Goal: Task Accomplishment & Management: Manage account settings

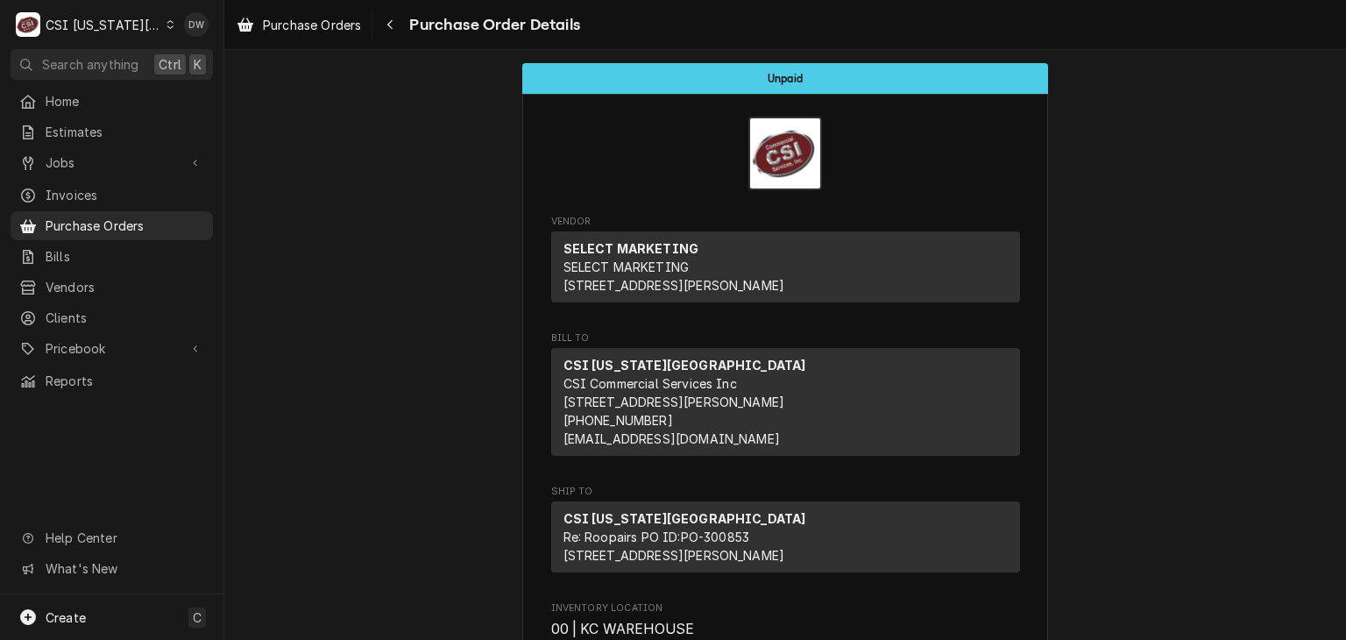
click at [166, 29] on div "Dynamic Content Wrapper" at bounding box center [170, 24] width 8 height 12
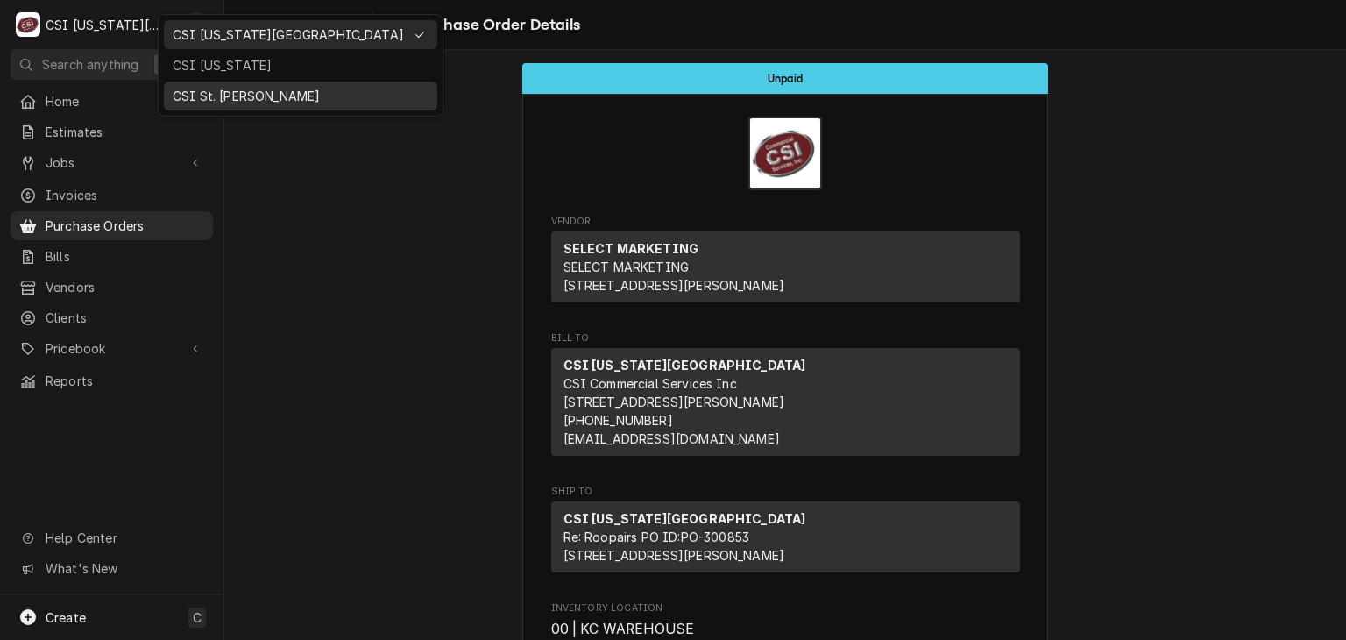
click at [204, 96] on div "CSI St. [PERSON_NAME]" at bounding box center [301, 96] width 256 height 18
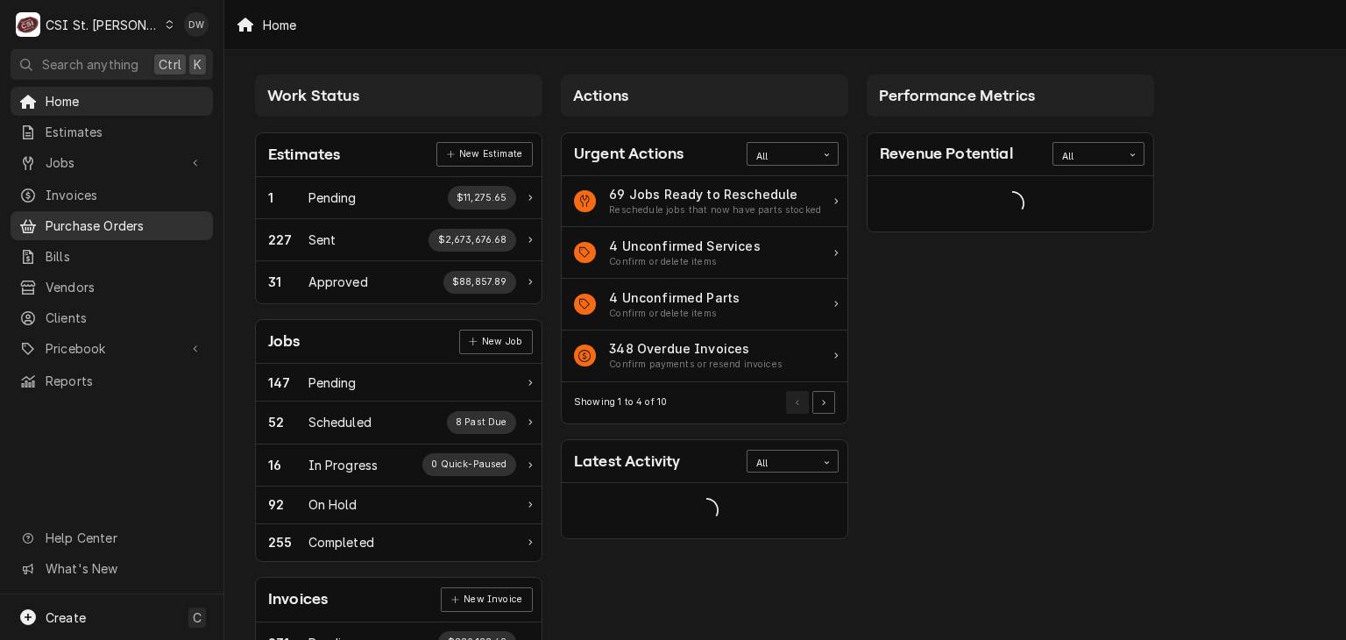
click at [116, 222] on span "Purchase Orders" at bounding box center [125, 225] width 159 height 18
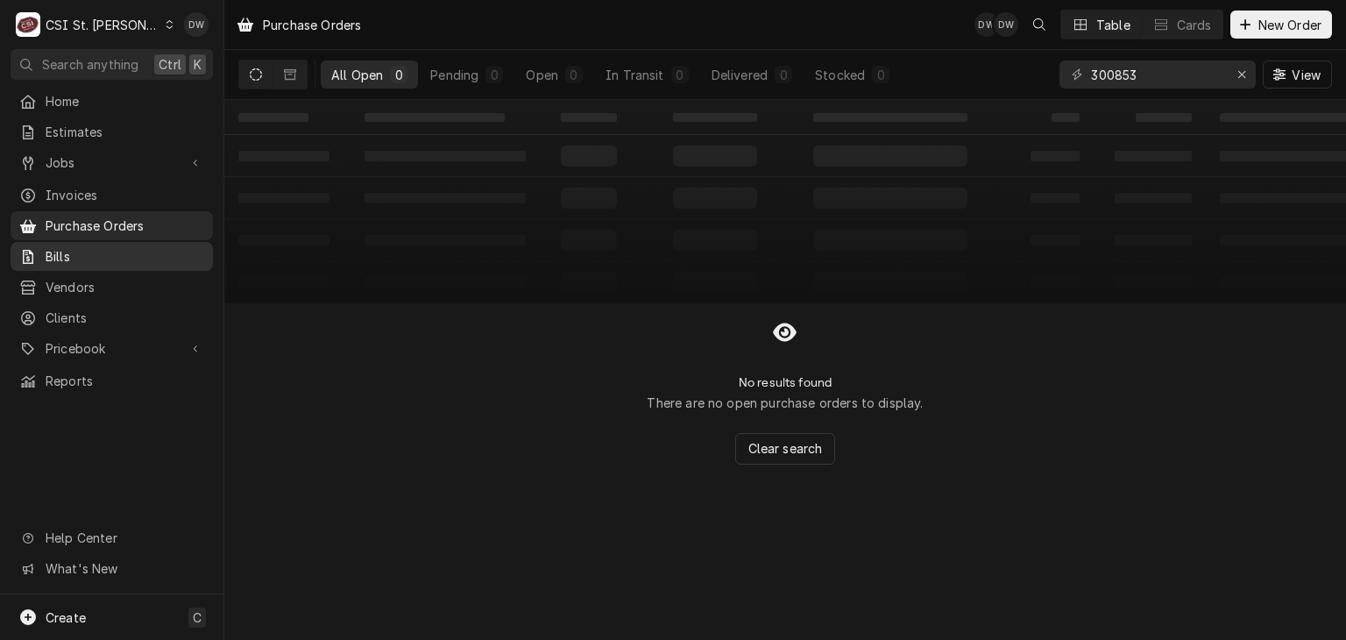
click at [72, 253] on span "Bills" at bounding box center [125, 256] width 159 height 18
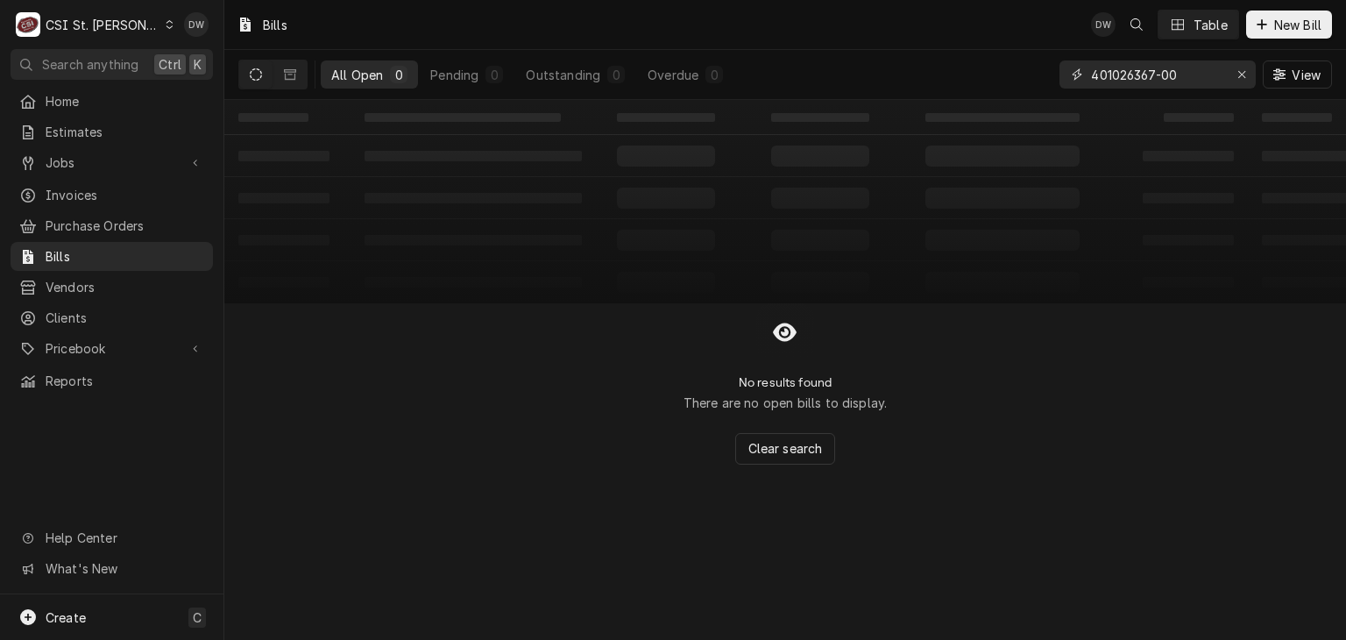
drag, startPoint x: 1181, startPoint y: 74, endPoint x: 1051, endPoint y: 87, distance: 131.1
click at [1051, 87] on div "All Open 0 Pending 0 Outstanding 0 Overdue 0 401026367-00 View" at bounding box center [784, 74] width 1093 height 49
paste input "6765982"
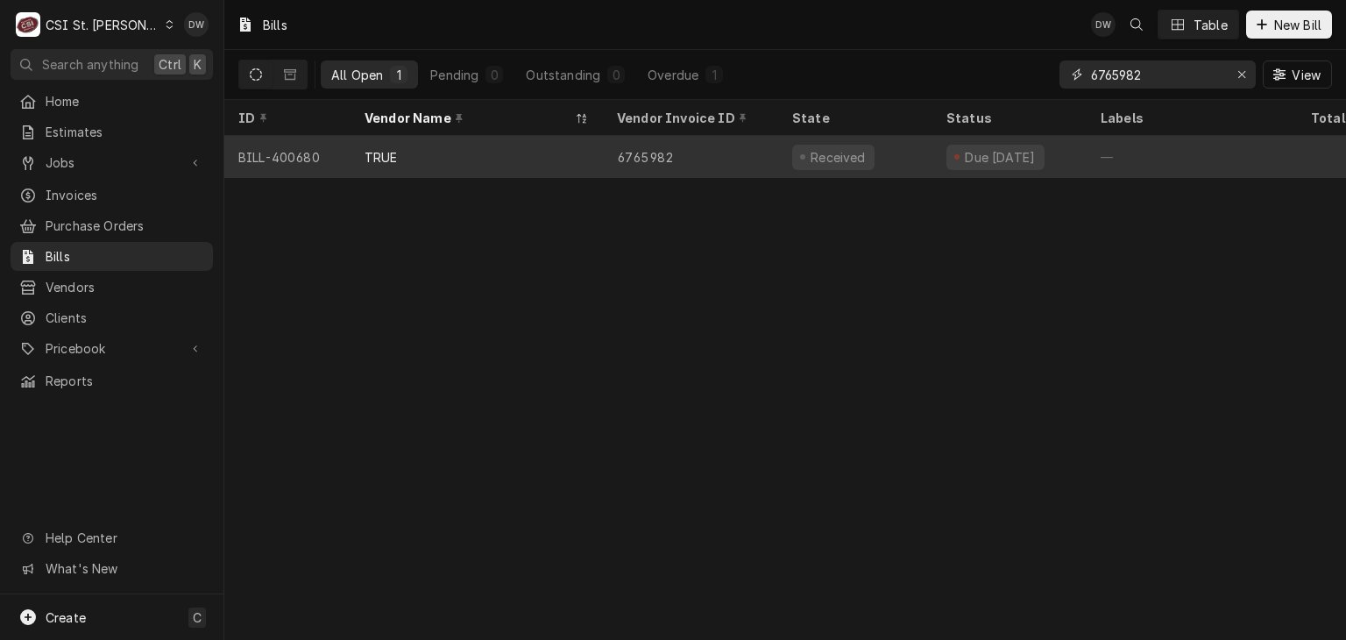
type input "6765982"
click at [695, 169] on div "6765982" at bounding box center [690, 157] width 175 height 42
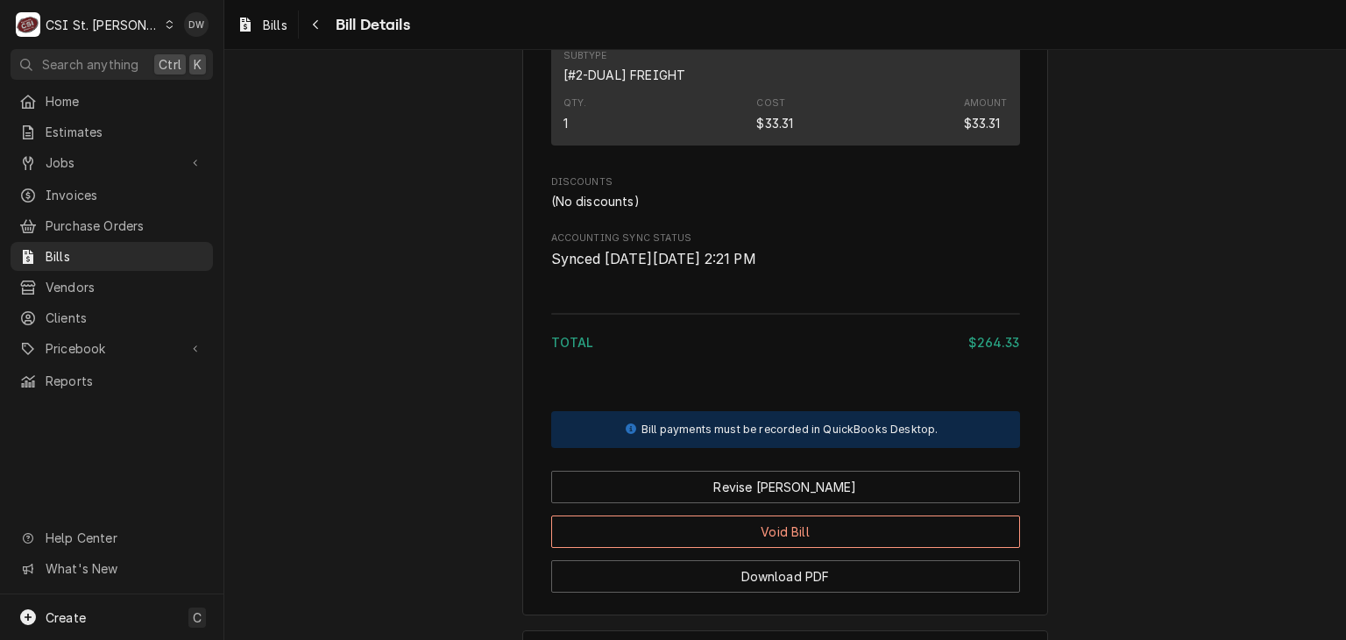
scroll to position [1577, 0]
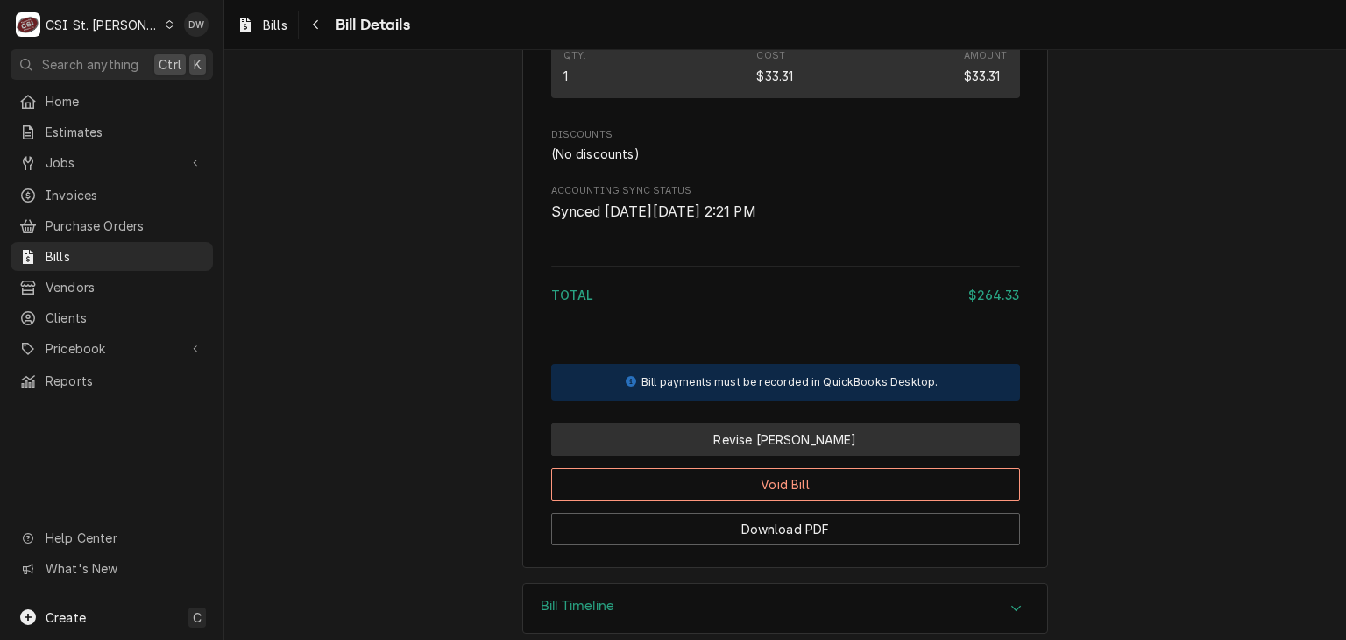
click at [839, 456] on button "Revise Bill" at bounding box center [785, 439] width 469 height 32
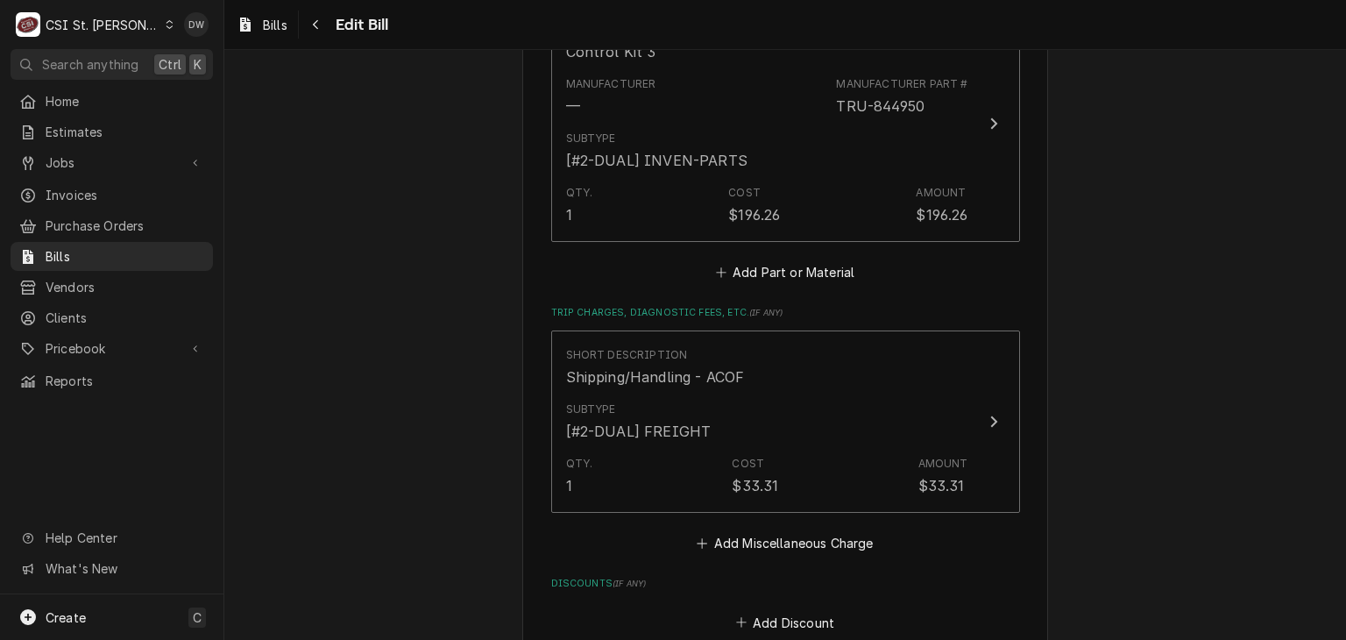
scroll to position [1568, 0]
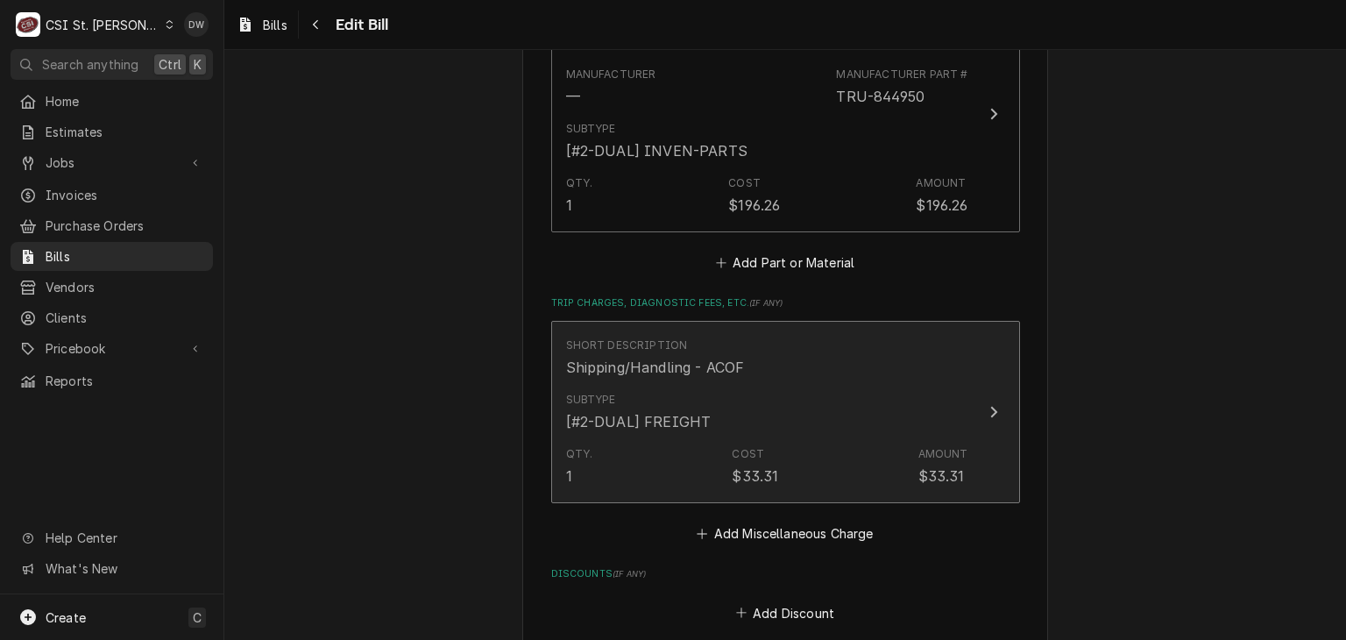
click at [982, 409] on div "Update Line Item" at bounding box center [993, 411] width 23 height 21
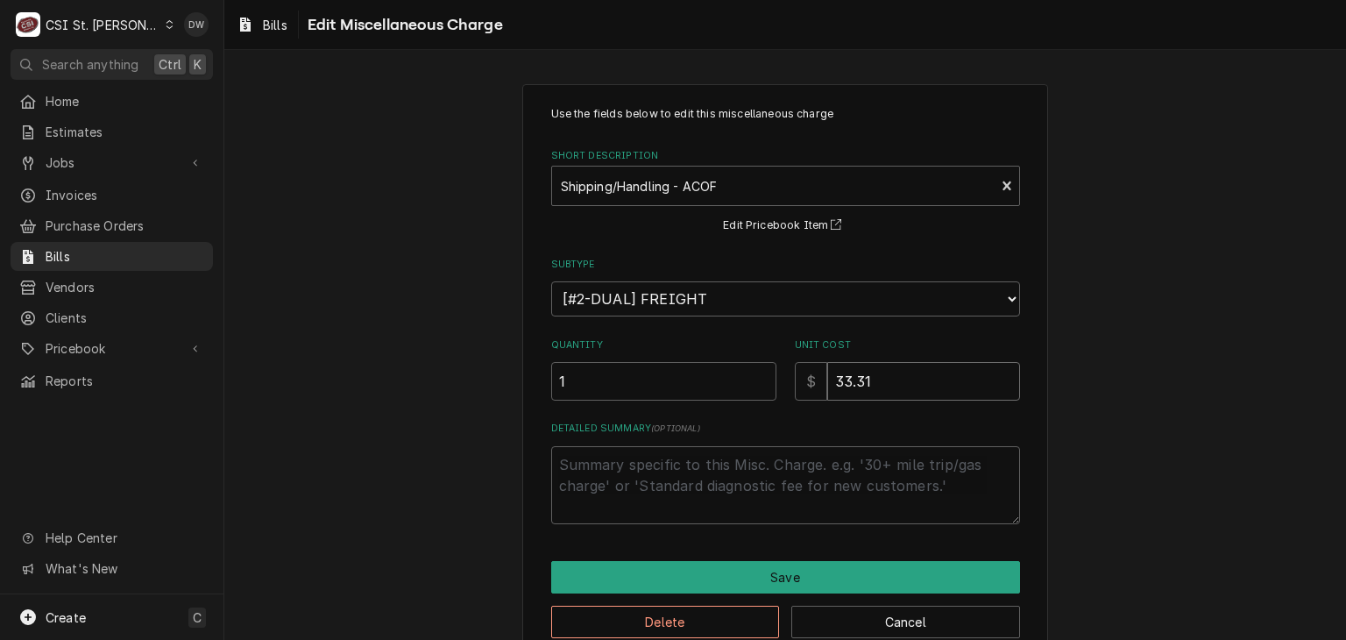
click at [882, 384] on input "33.31" at bounding box center [923, 381] width 193 height 39
type textarea "x"
type input "33.3"
type textarea "x"
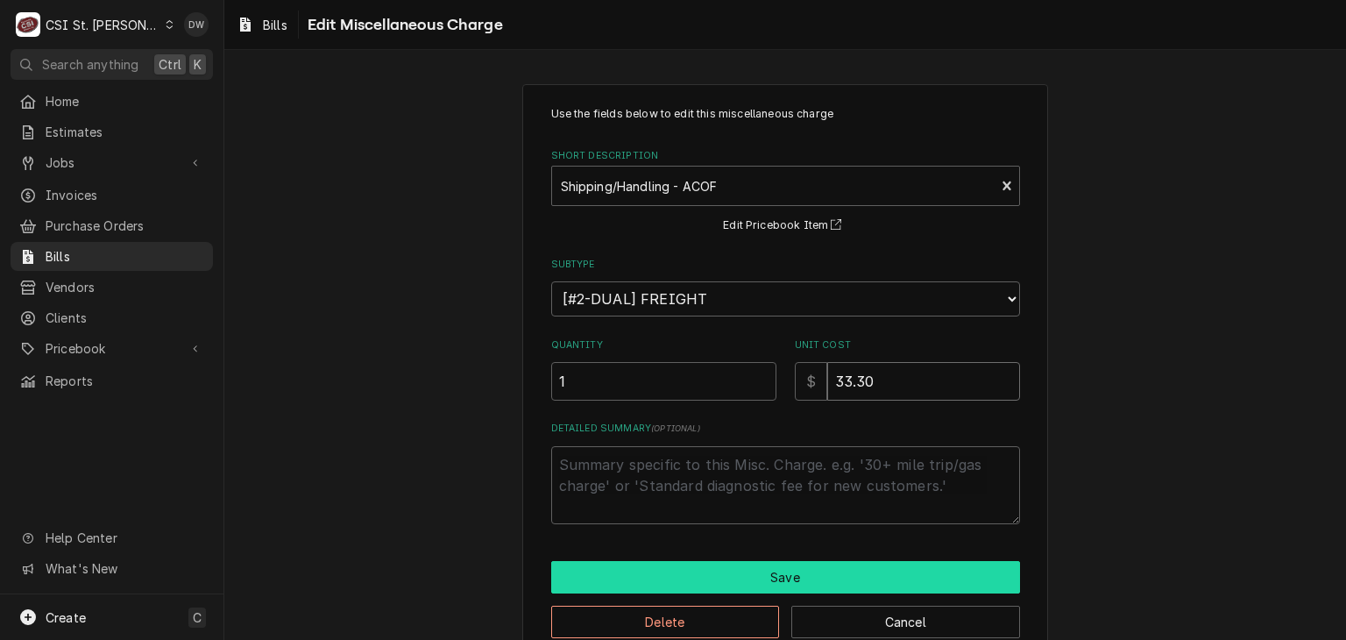
type input "33.30"
click at [799, 565] on button "Save" at bounding box center [785, 577] width 469 height 32
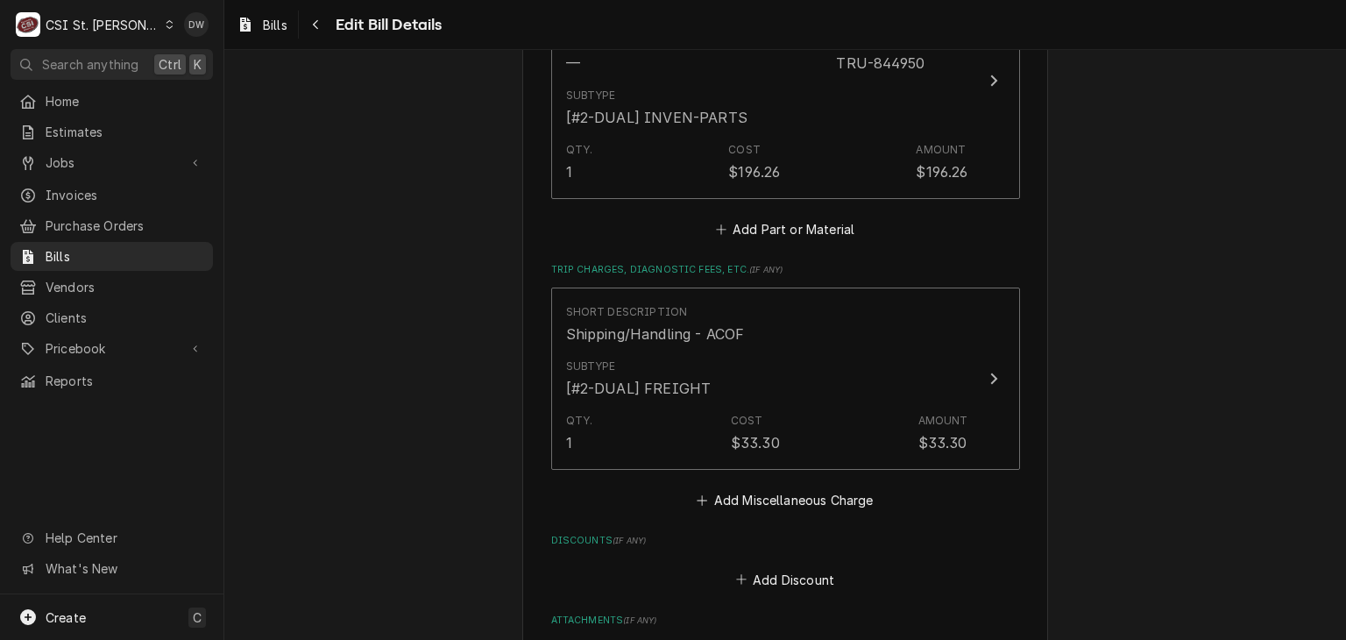
scroll to position [1912, 0]
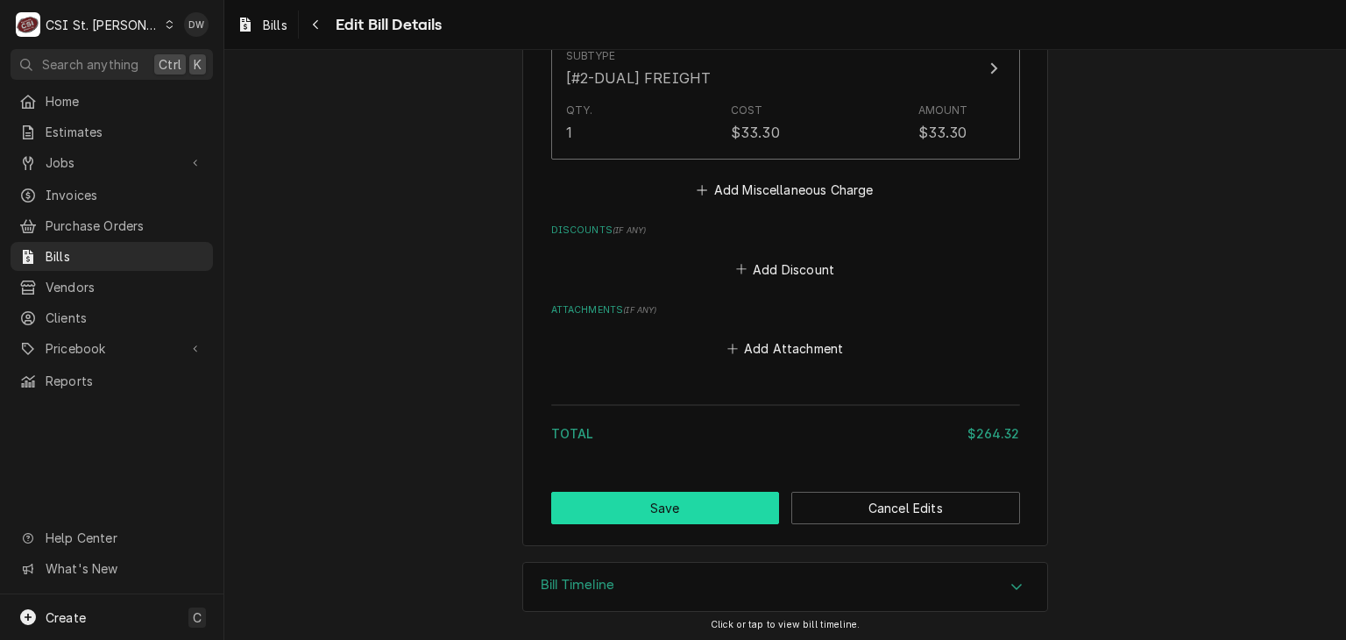
click at [676, 499] on button "Save" at bounding box center [665, 508] width 229 height 32
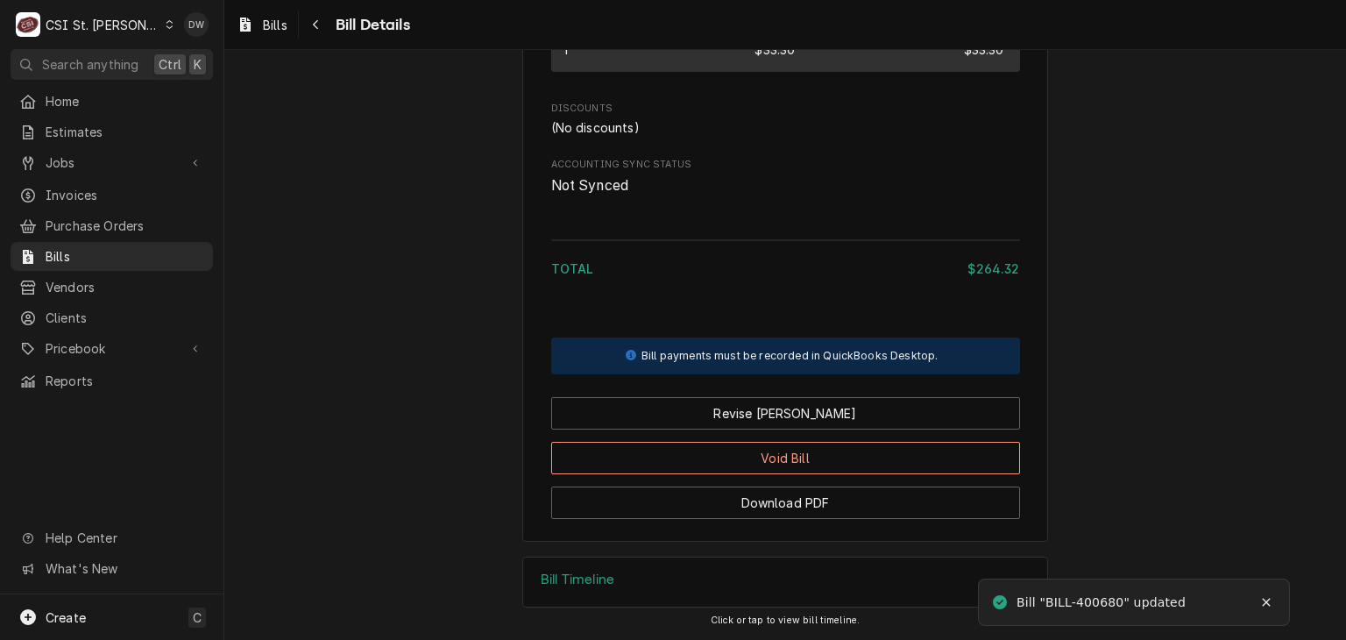
scroll to position [1616, 0]
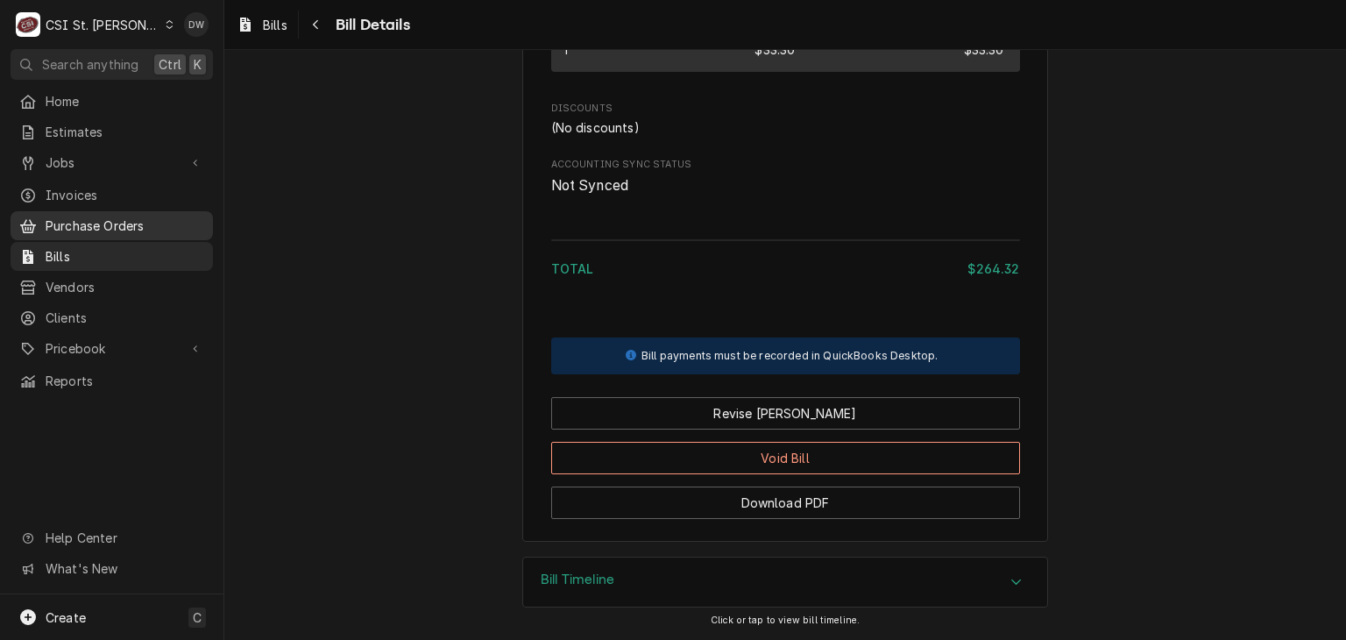
click at [98, 225] on span "Purchase Orders" at bounding box center [125, 225] width 159 height 18
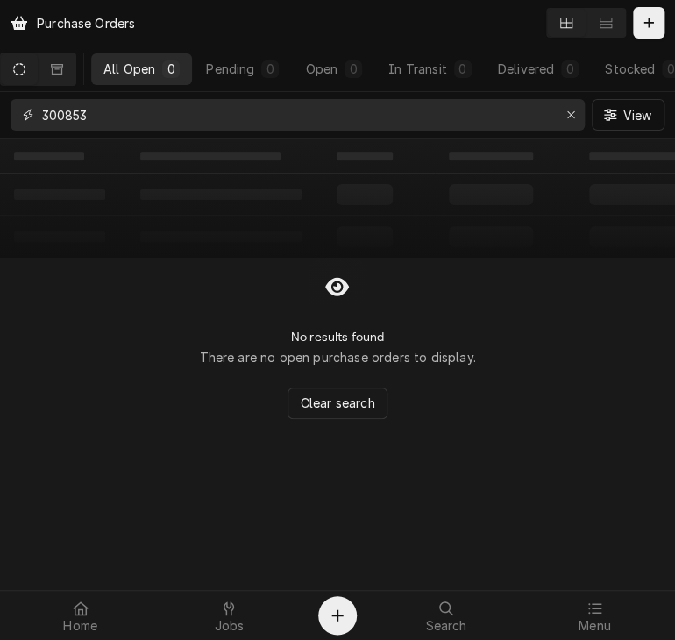
drag, startPoint x: 208, startPoint y: 103, endPoint x: -3, endPoint y: 124, distance: 211.3
click at [0, 124] on html "Purchase Orders All Open 0 Pending 0 Open 0 In Transit 0 Delivered 0 Stocked 0 …" at bounding box center [337, 320] width 675 height 640
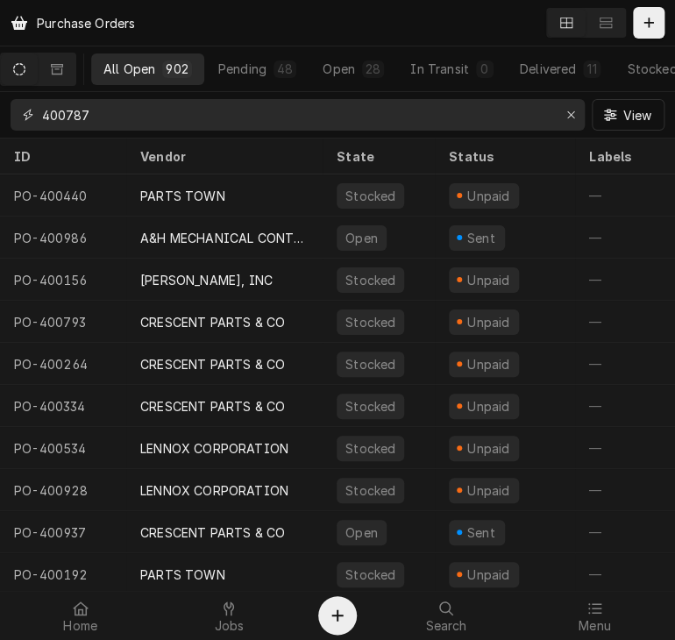
type input "400787"
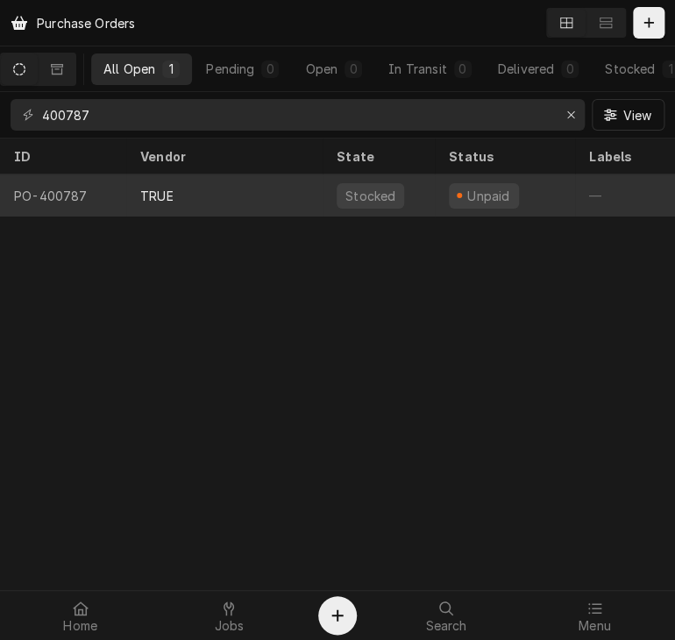
click at [151, 209] on div "TRUE" at bounding box center [224, 195] width 196 height 42
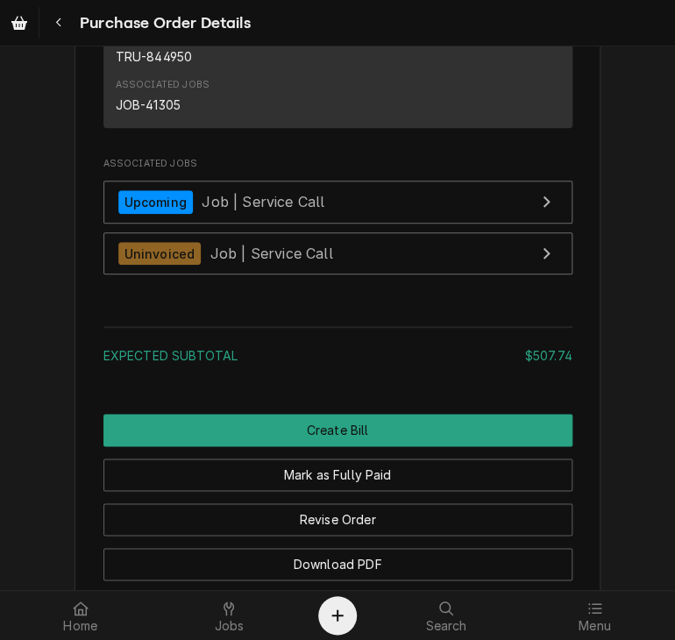
scroll to position [3795, 0]
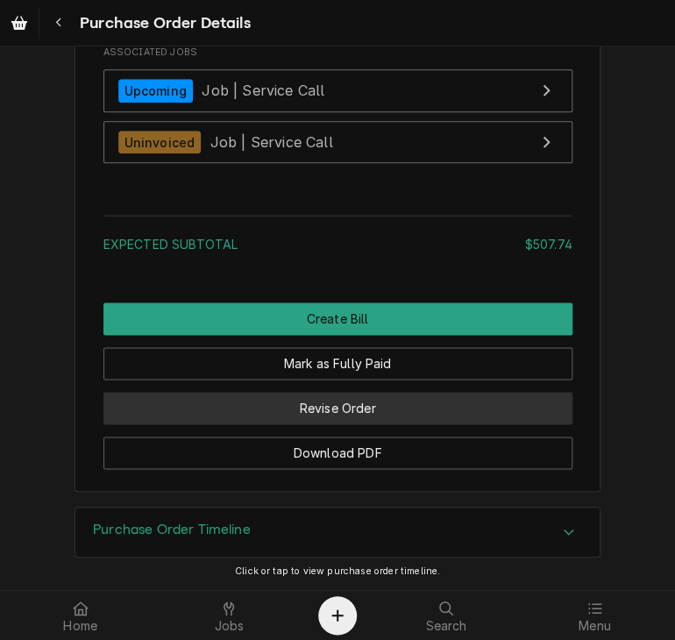
click at [346, 414] on button "Revise Order" at bounding box center [337, 408] width 469 height 32
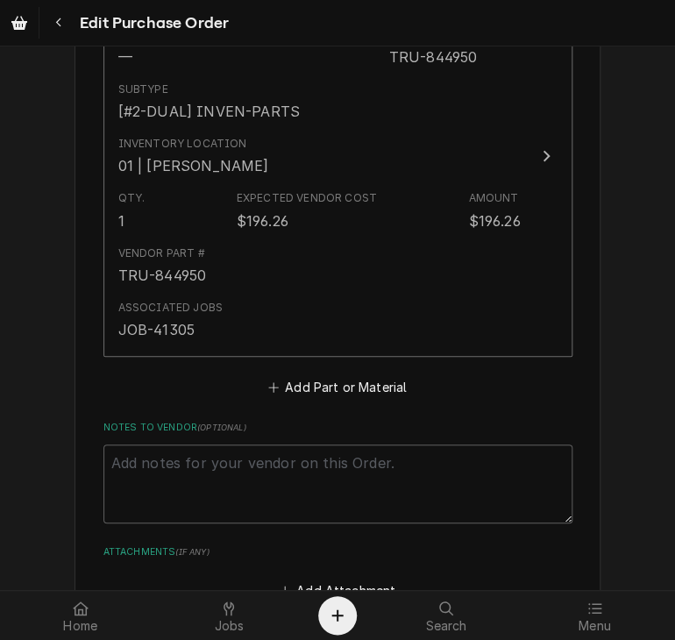
scroll to position [3725, 0]
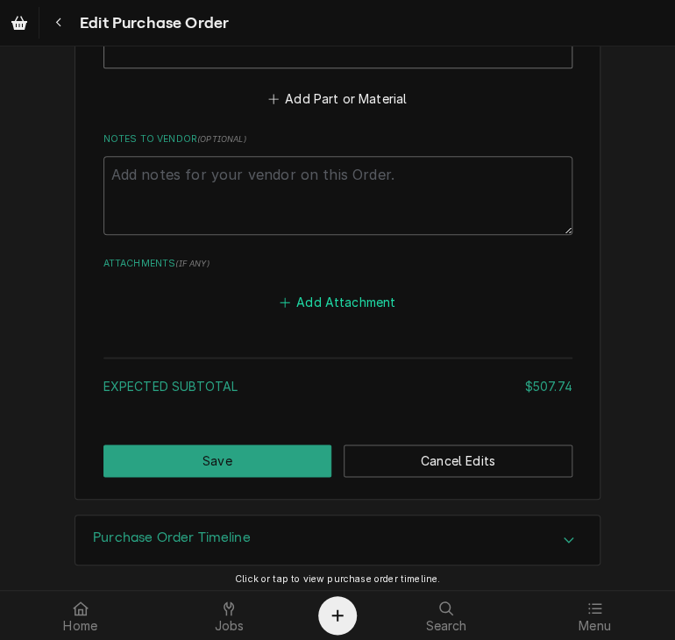
click at [317, 301] on button "Add Attachment" at bounding box center [337, 301] width 123 height 25
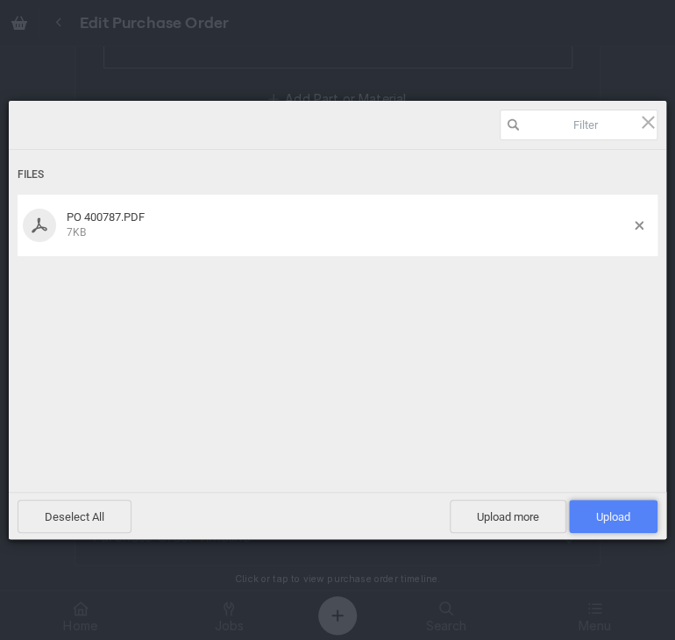
click at [613, 527] on span "Upload 1" at bounding box center [613, 515] width 88 height 33
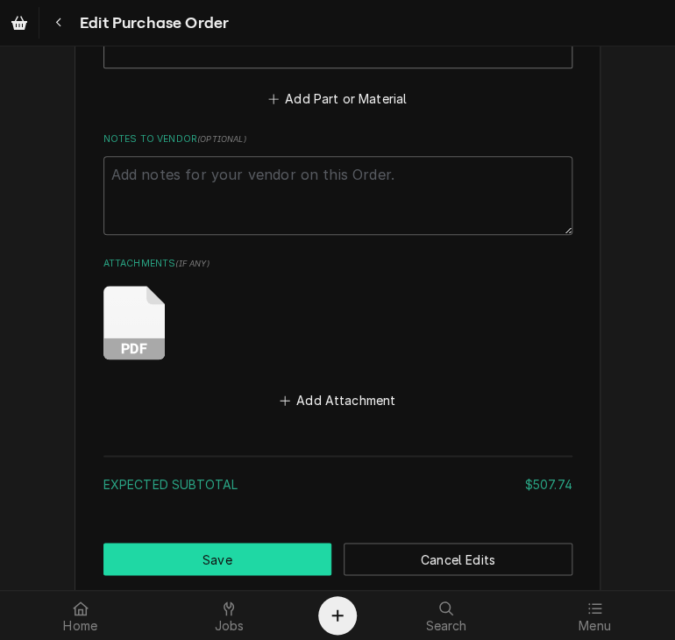
click at [260, 546] on button "Save" at bounding box center [217, 558] width 229 height 32
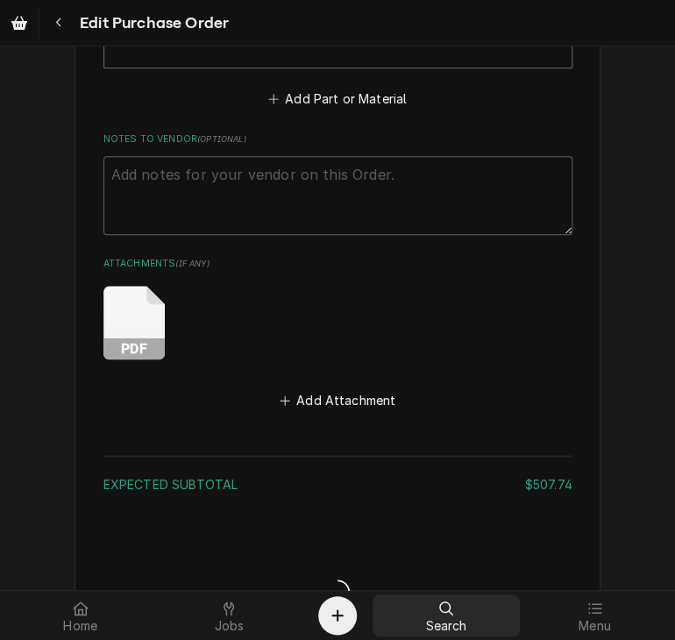
type textarea "x"
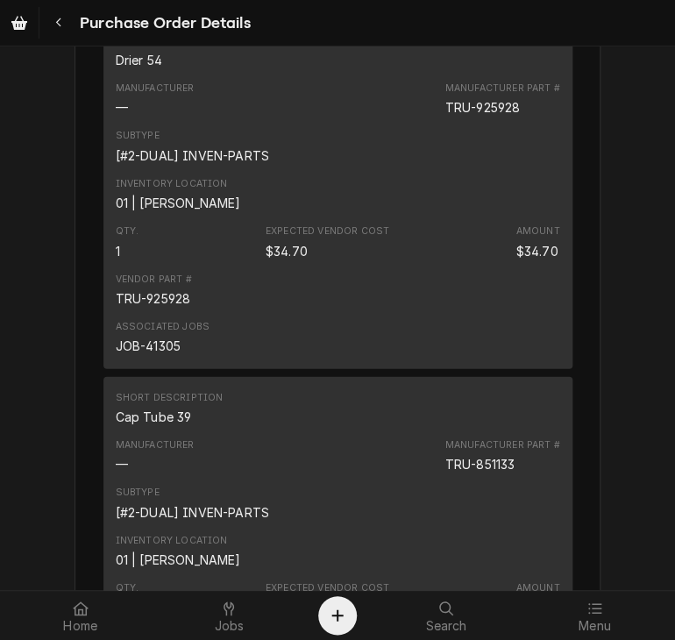
scroll to position [3804, 0]
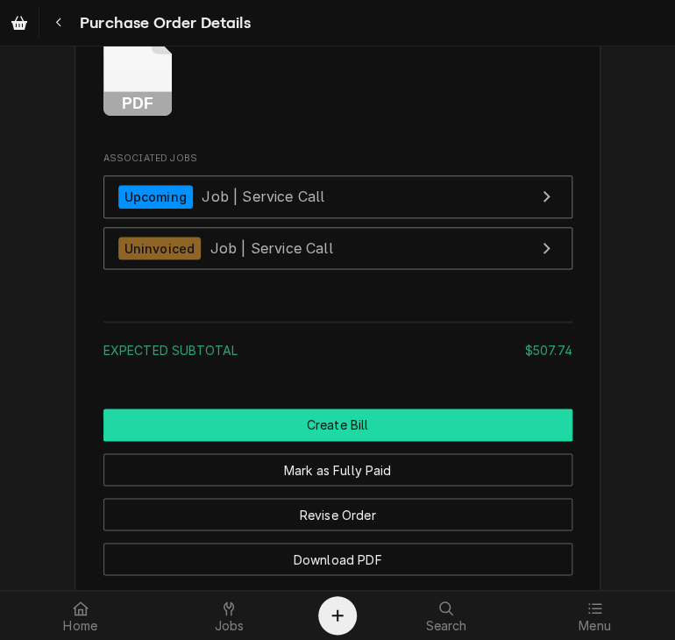
click at [324, 441] on button "Create Bill" at bounding box center [337, 424] width 469 height 32
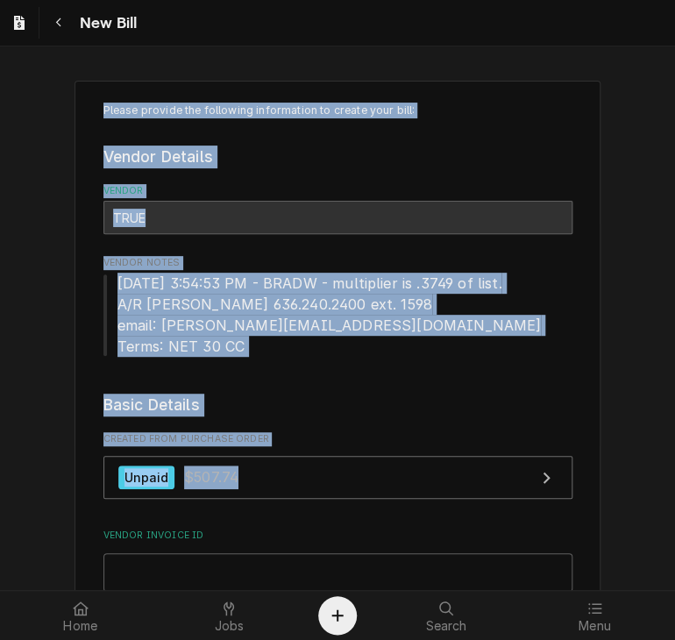
drag, startPoint x: 662, startPoint y: 41, endPoint x: 662, endPoint y: 462, distance: 420.6
click at [662, 462] on div "New Bill Please provide the following information to create your bill: Vendor D…" at bounding box center [337, 320] width 675 height 640
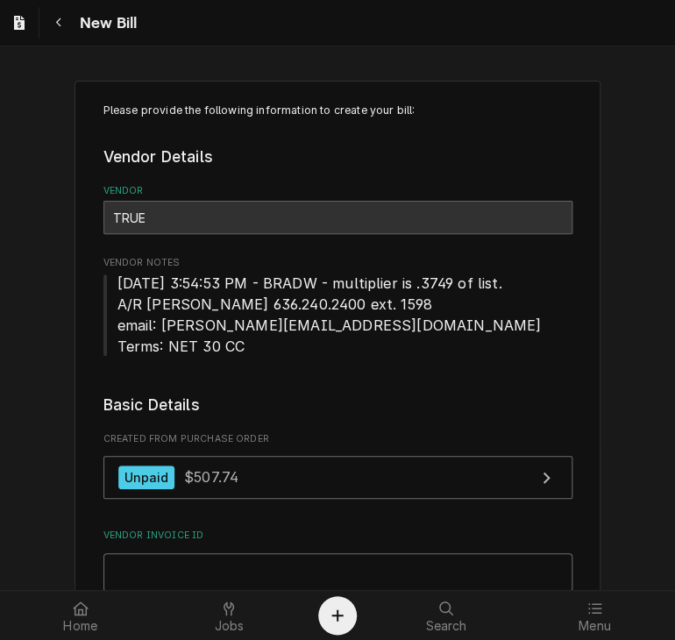
click at [109, 562] on input "Vendor Invoice ID" at bounding box center [337, 572] width 469 height 39
click at [124, 572] on input "Vendor Invoice ID" at bounding box center [337, 572] width 469 height 39
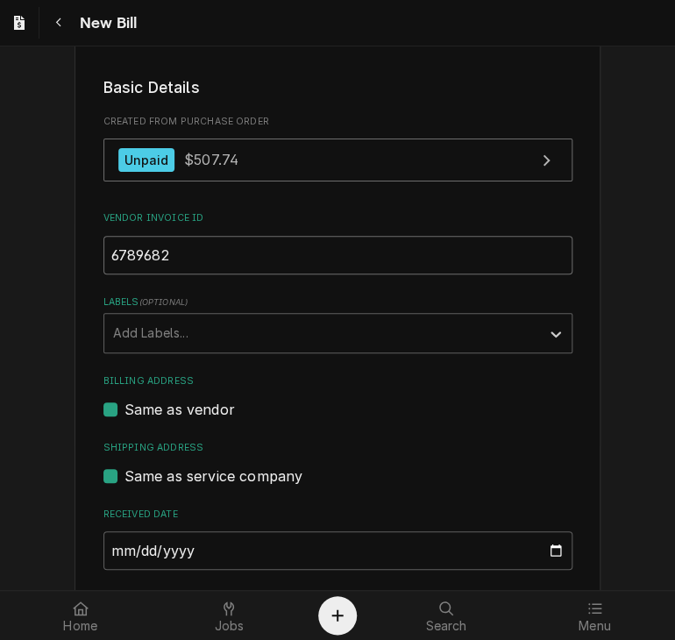
scroll to position [159, 0]
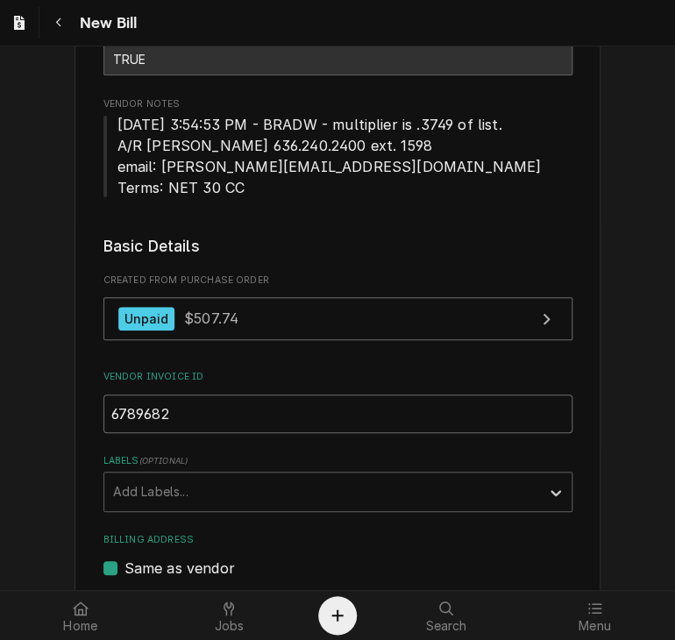
type input "6789682"
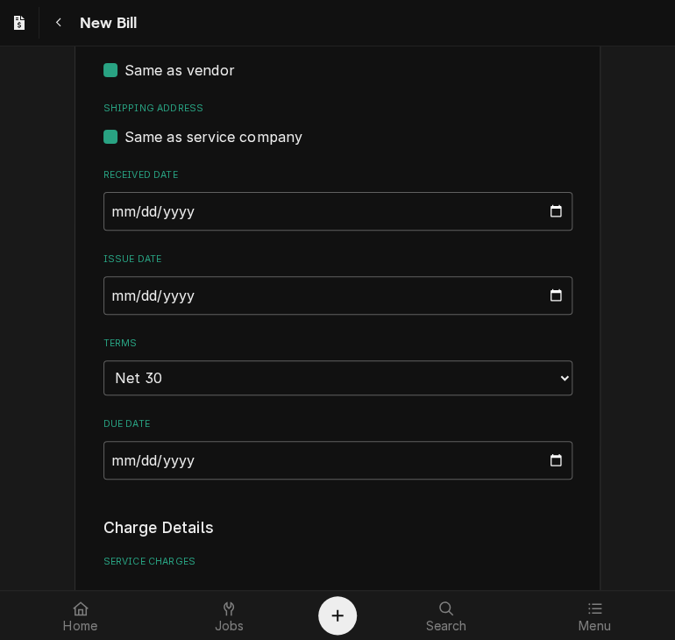
scroll to position [789, 0]
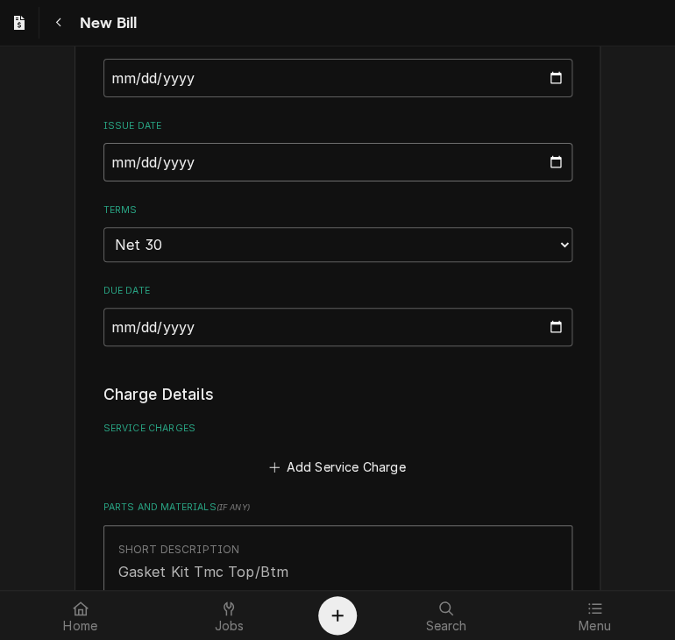
click at [109, 158] on input "2025-08-14" at bounding box center [337, 162] width 469 height 39
type input "2025-07-25"
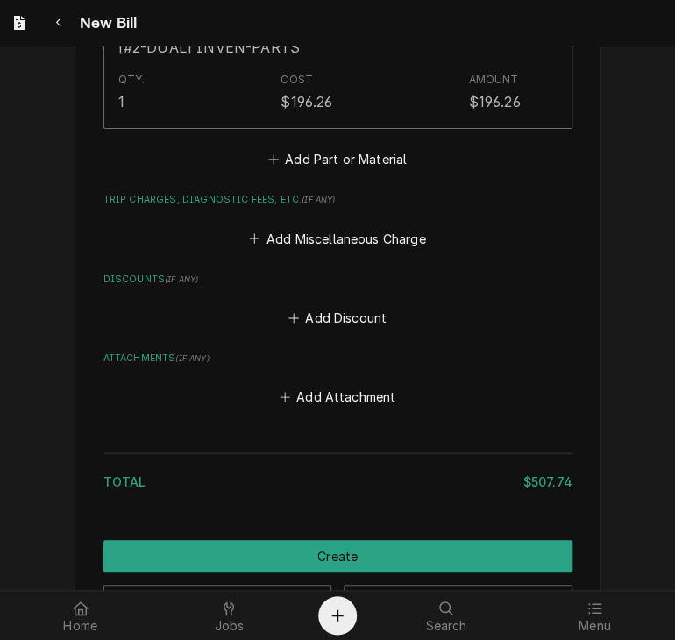
scroll to position [2956, 0]
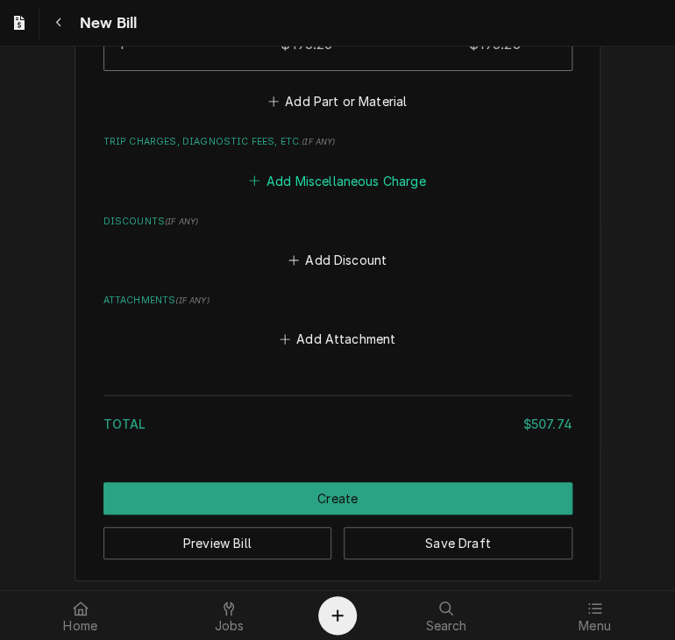
click at [290, 180] on button "Add Miscellaneous Charge" at bounding box center [337, 180] width 182 height 25
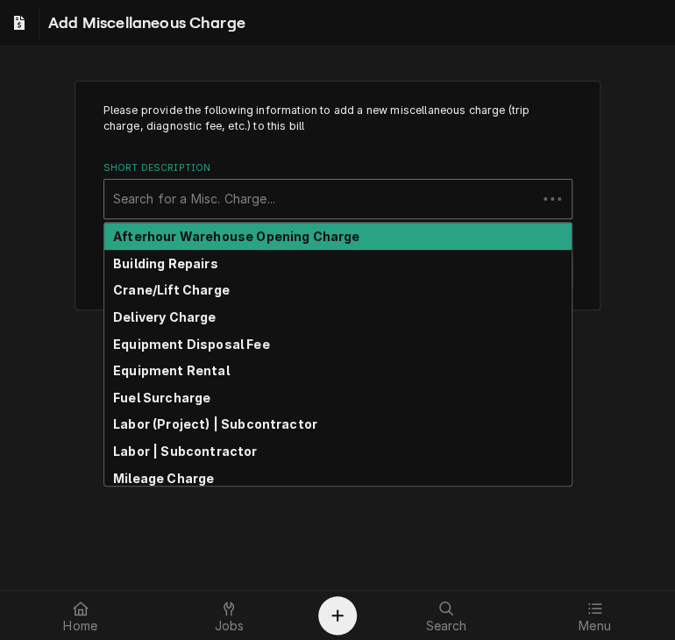
click at [277, 200] on div "Short Description" at bounding box center [320, 199] width 414 height 32
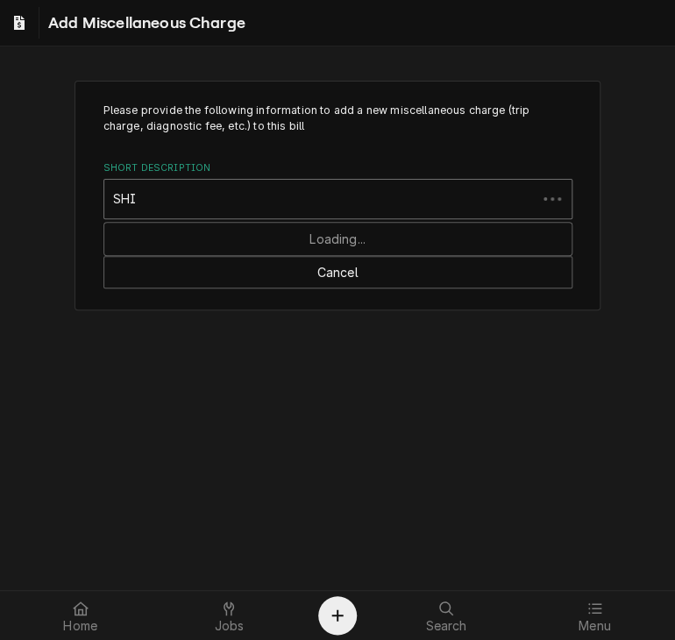
type input "SHIP"
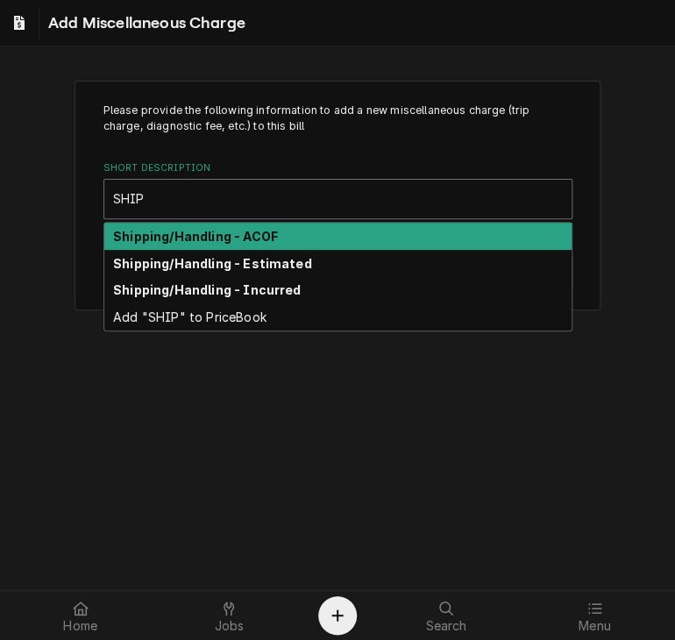
click at [269, 241] on strong "Shipping/Handling - ACOF" at bounding box center [195, 236] width 165 height 15
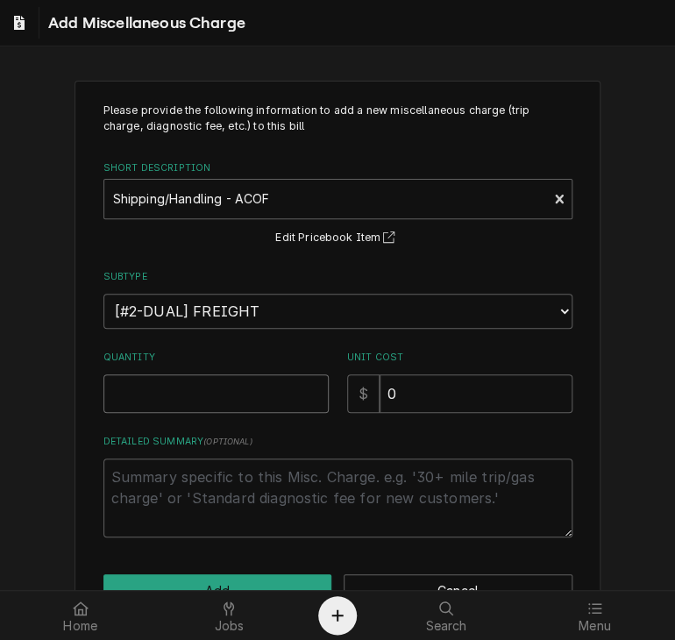
click at [239, 379] on input "Quantity" at bounding box center [215, 393] width 225 height 39
type textarea "x"
type input "1"
drag, startPoint x: 410, startPoint y: 390, endPoint x: 339, endPoint y: 396, distance: 71.2
click at [347, 396] on div "$ 0" at bounding box center [459, 393] width 225 height 39
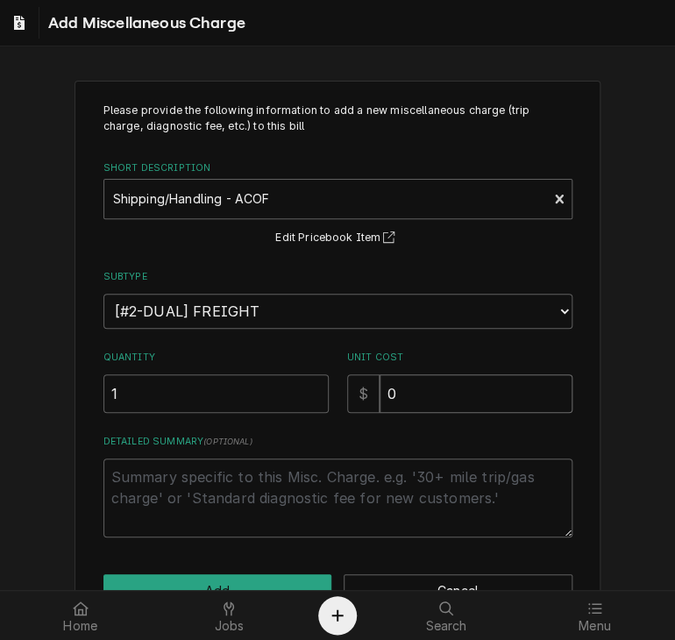
type textarea "x"
type input "5"
type textarea "x"
type input "51"
type textarea "x"
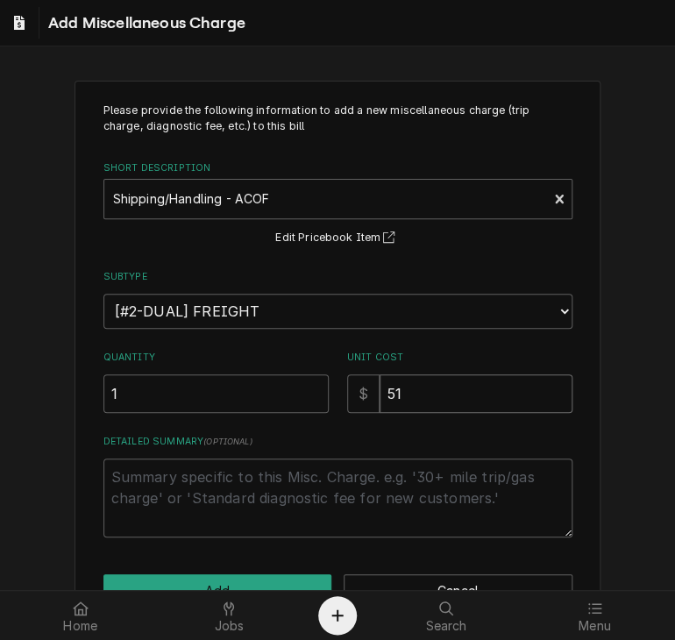
type input "51.9"
type textarea "x"
type input "51.90"
click at [598, 411] on div "Please provide the following information to add a new miscellaneous charge (tri…" at bounding box center [337, 354] width 675 height 579
click at [224, 583] on button "Add" at bounding box center [217, 590] width 229 height 32
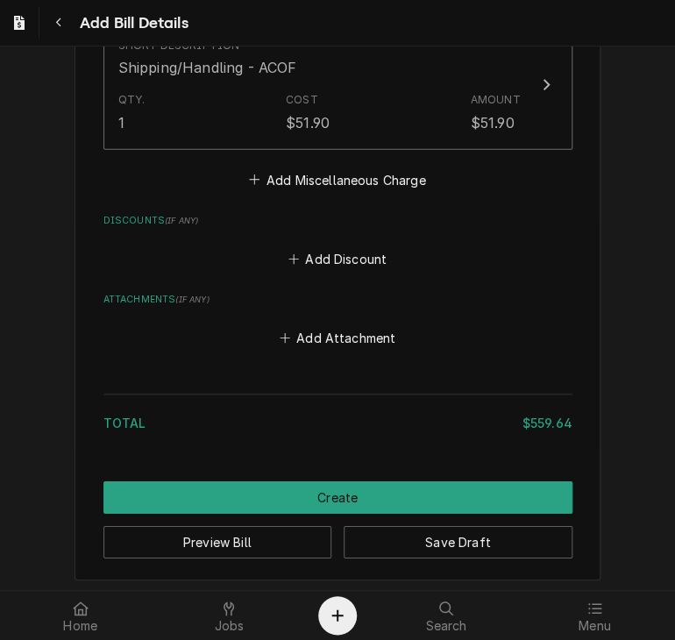
scroll to position [3094, 0]
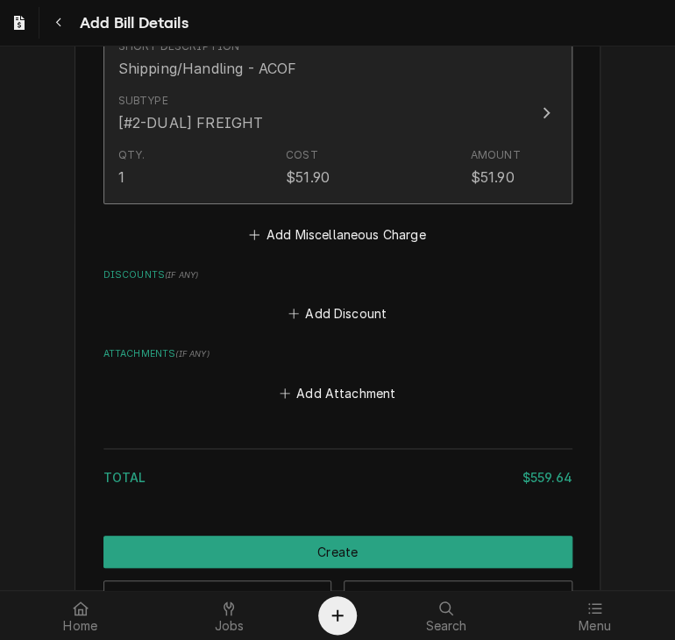
click at [541, 106] on icon "Update Line Item" at bounding box center [545, 113] width 9 height 14
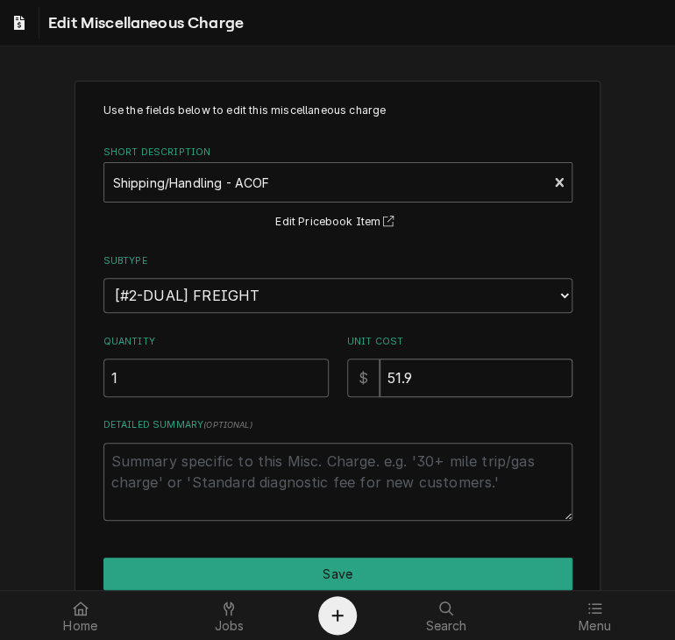
click at [452, 378] on input "51.9" at bounding box center [475, 377] width 193 height 39
type textarea "x"
type input "51"
type textarea "x"
type input "51.8"
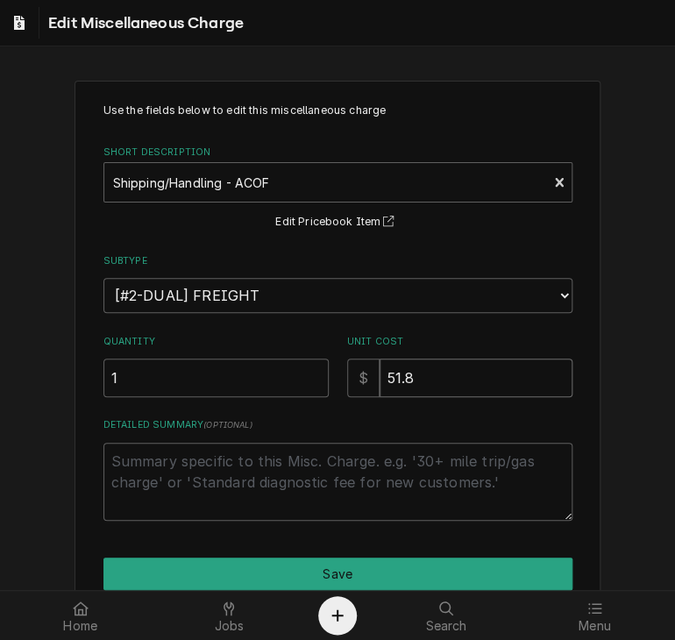
type textarea "x"
type input "51.89"
click at [627, 383] on div "Use the fields below to edit this miscellaneous charge Short Description Shippi…" at bounding box center [337, 368] width 675 height 607
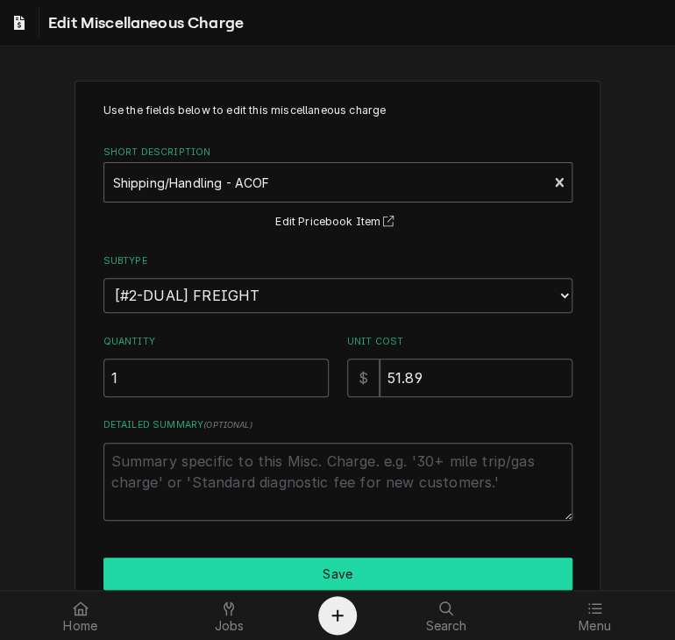
click at [449, 569] on button "Save" at bounding box center [337, 573] width 469 height 32
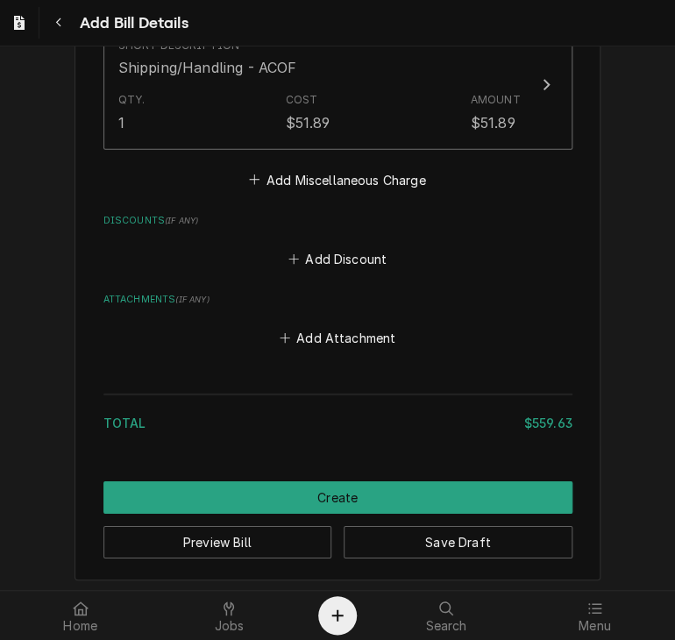
scroll to position [3094, 0]
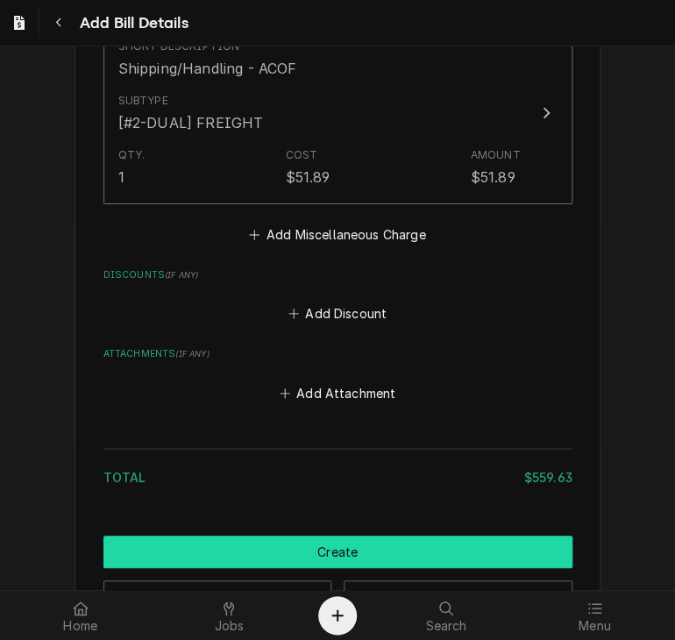
click at [503, 541] on button "Create" at bounding box center [337, 551] width 469 height 32
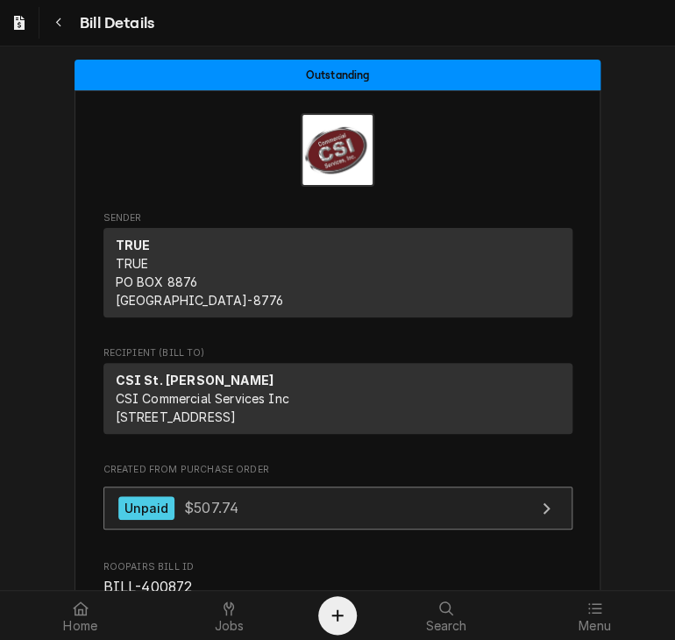
click at [126, 520] on div "Unpaid" at bounding box center [146, 508] width 57 height 24
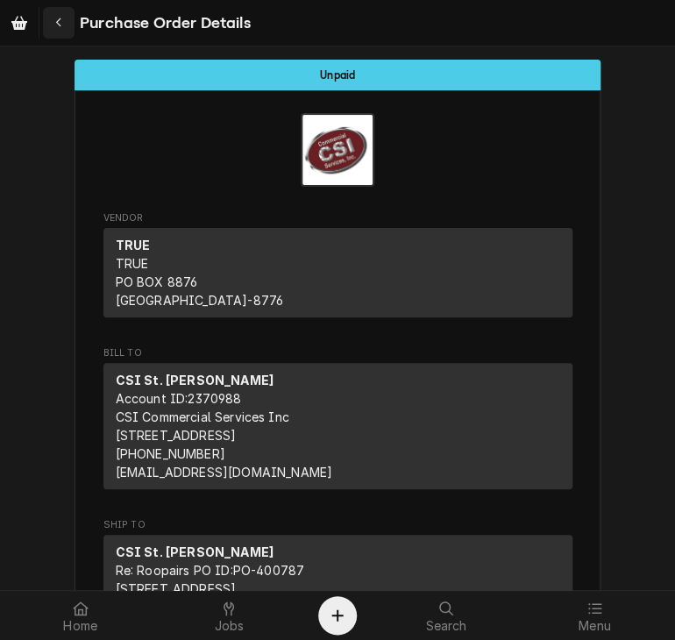
click at [57, 25] on icon "Navigate back" at bounding box center [59, 23] width 8 height 12
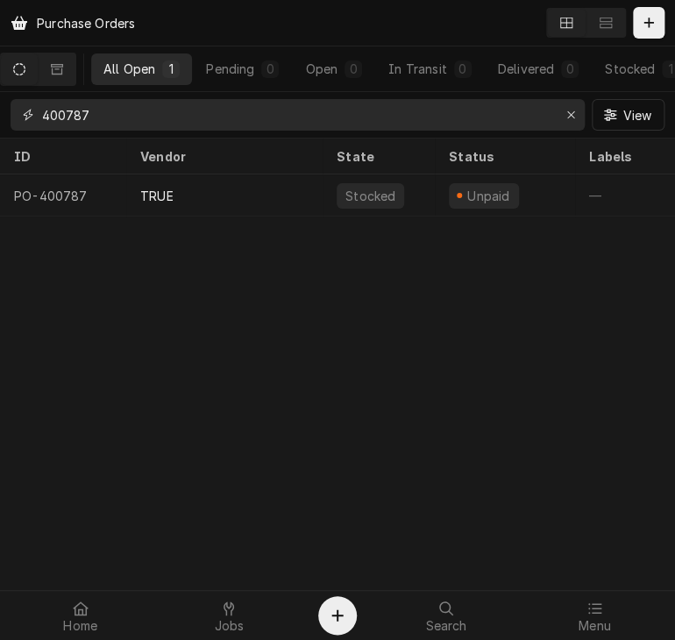
click at [98, 123] on input "400787" at bounding box center [296, 115] width 509 height 32
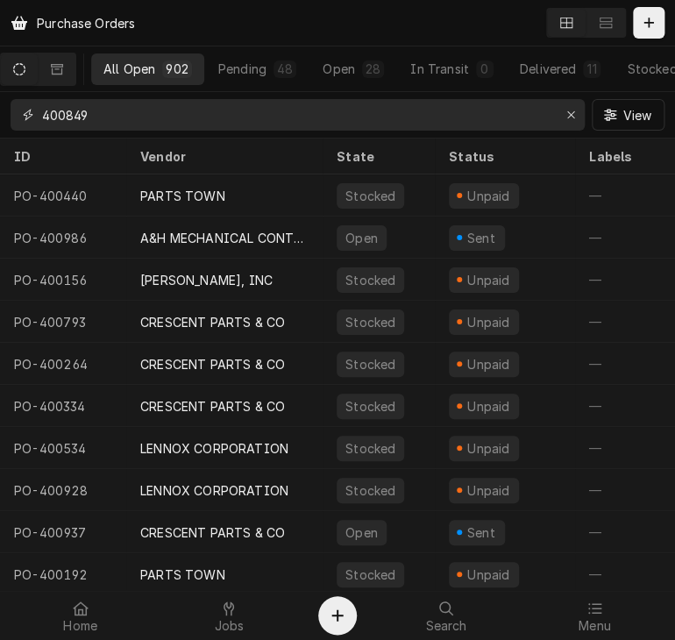
type input "400849"
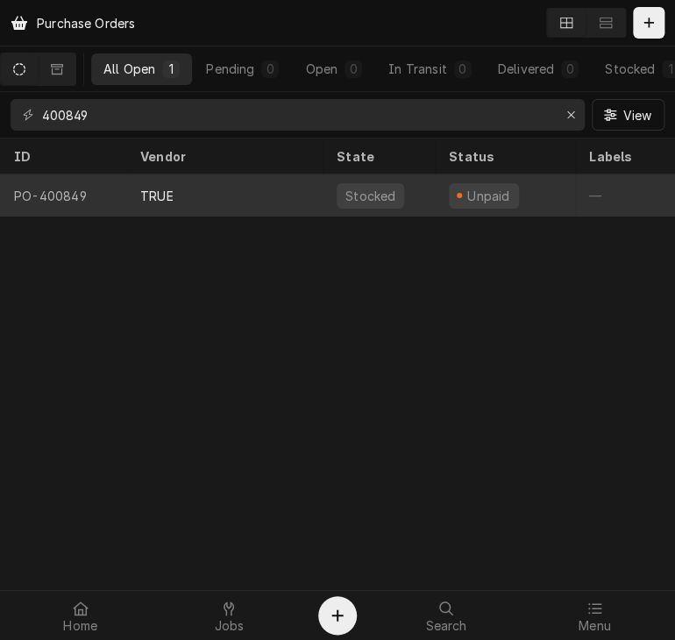
click at [155, 197] on div "TRUE" at bounding box center [156, 196] width 33 height 18
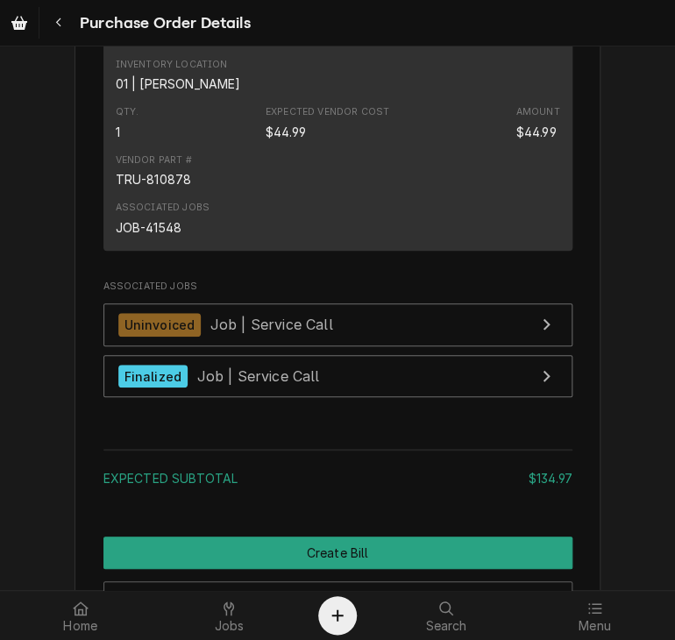
scroll to position [1902, 0]
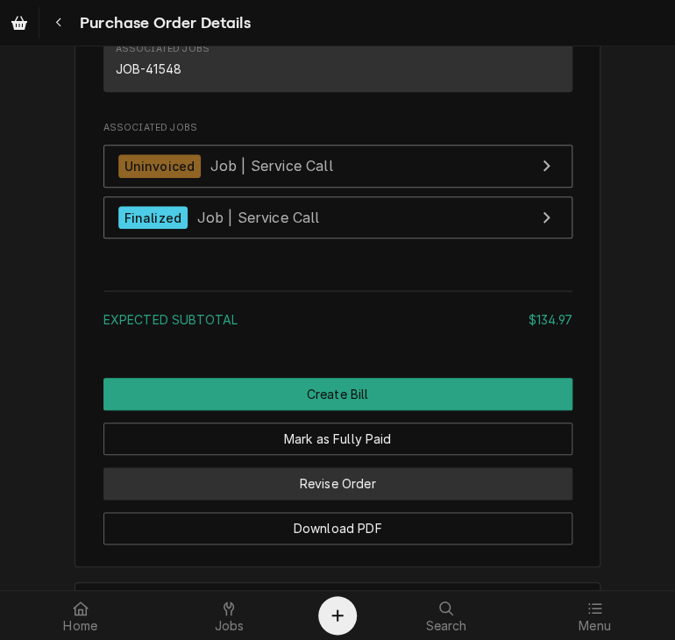
click at [317, 499] on button "Revise Order" at bounding box center [337, 483] width 469 height 32
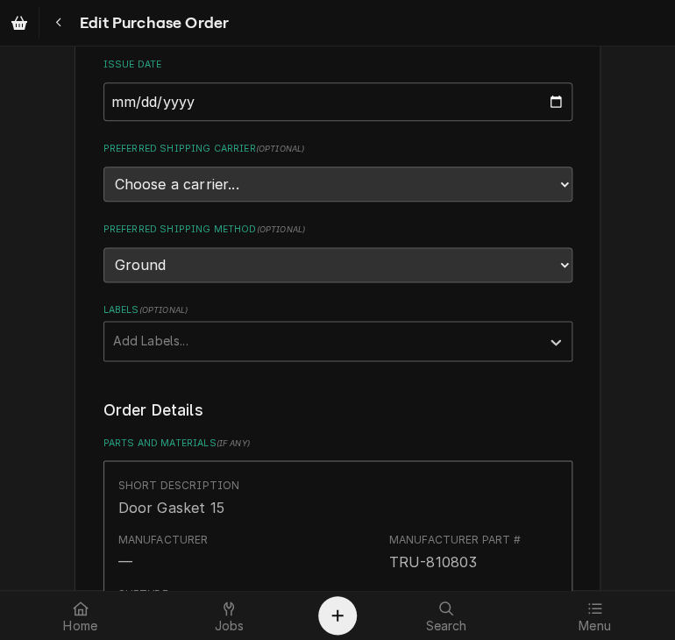
scroll to position [1679, 0]
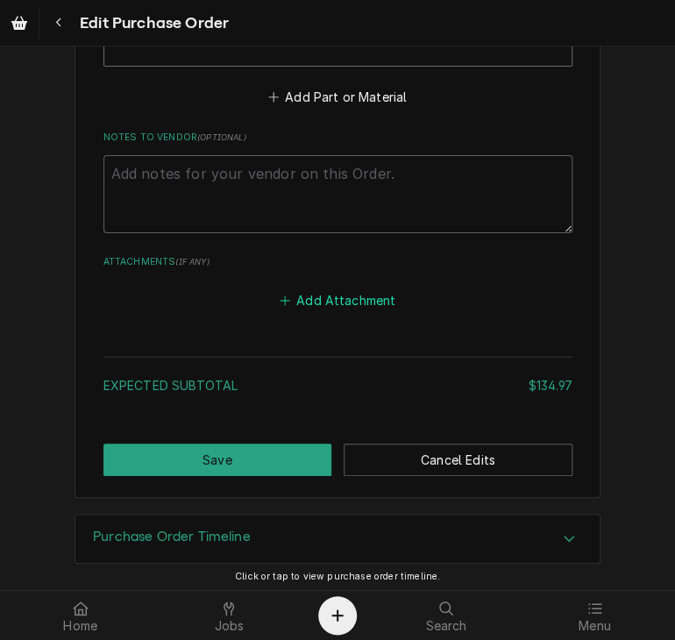
click at [305, 301] on button "Add Attachment" at bounding box center [337, 300] width 123 height 25
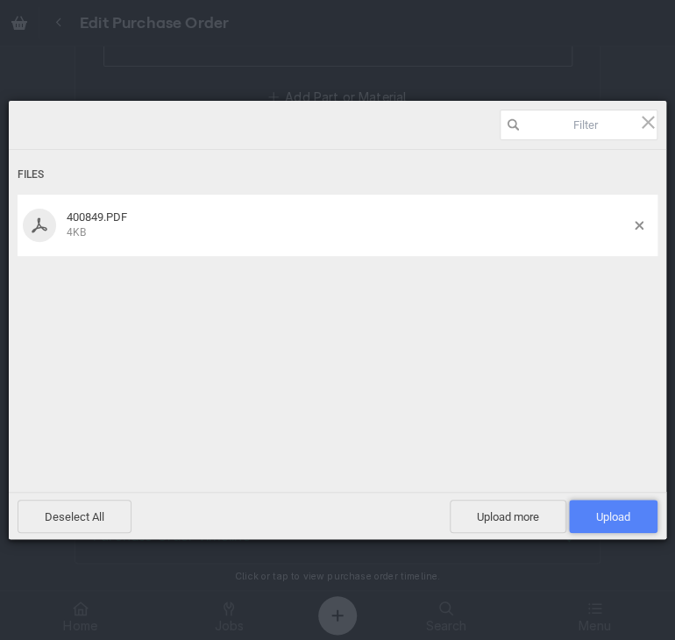
click at [592, 506] on span "Upload 1" at bounding box center [613, 515] width 88 height 33
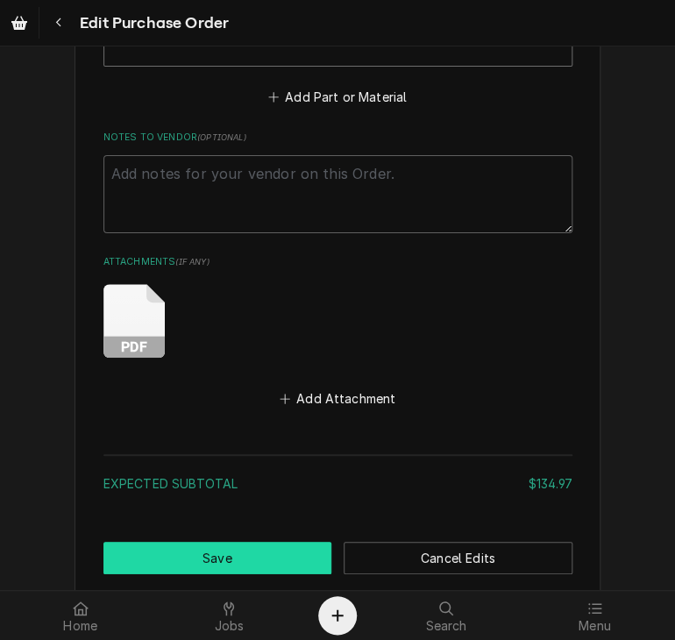
click at [277, 563] on button "Save" at bounding box center [217, 557] width 229 height 32
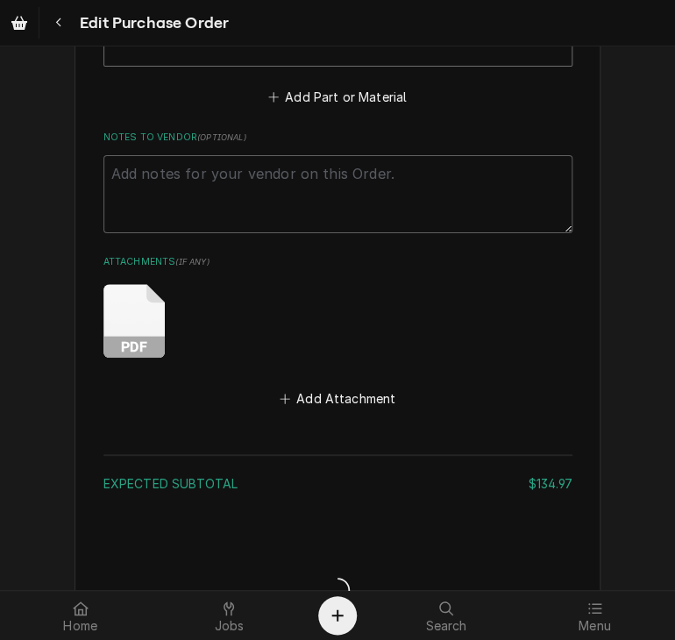
type textarea "x"
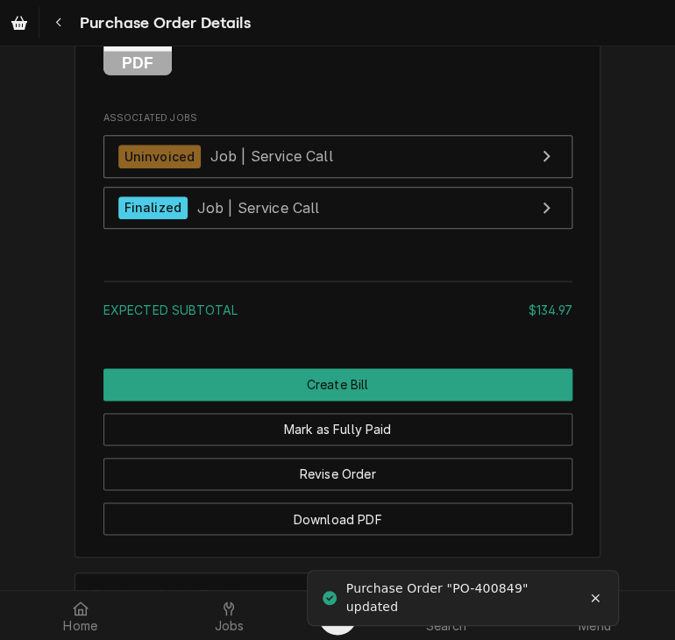
scroll to position [2159, 0]
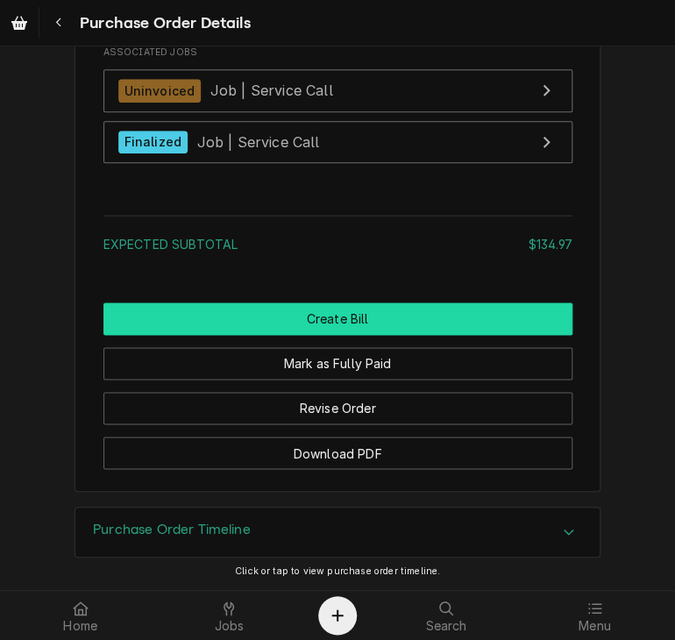
click at [291, 310] on button "Create Bill" at bounding box center [337, 318] width 469 height 32
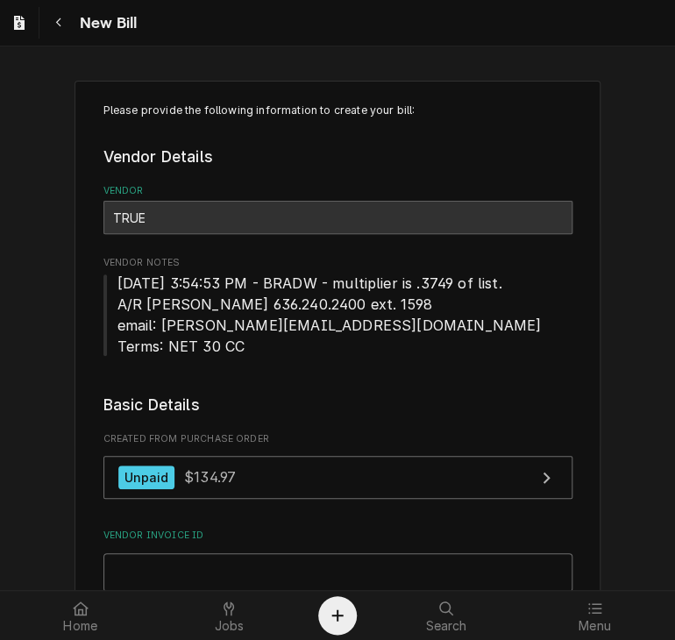
click at [249, 574] on input "Vendor Invoice ID" at bounding box center [337, 572] width 469 height 39
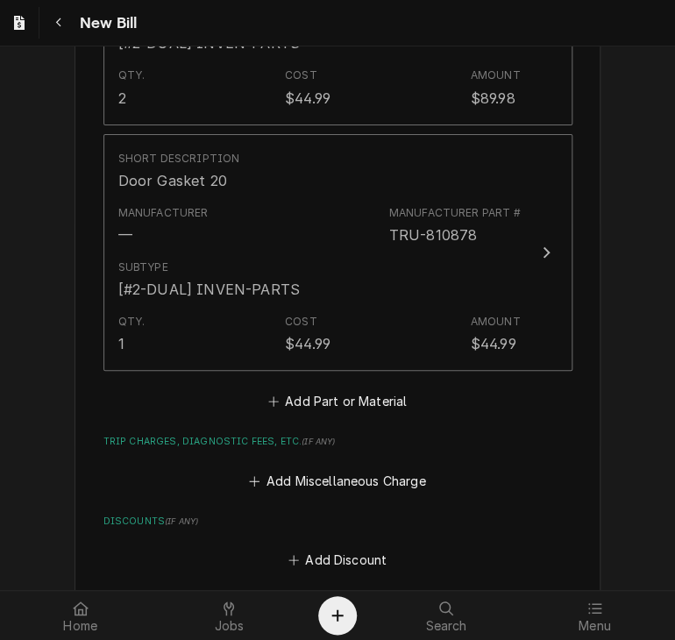
scroll to position [1728, 0]
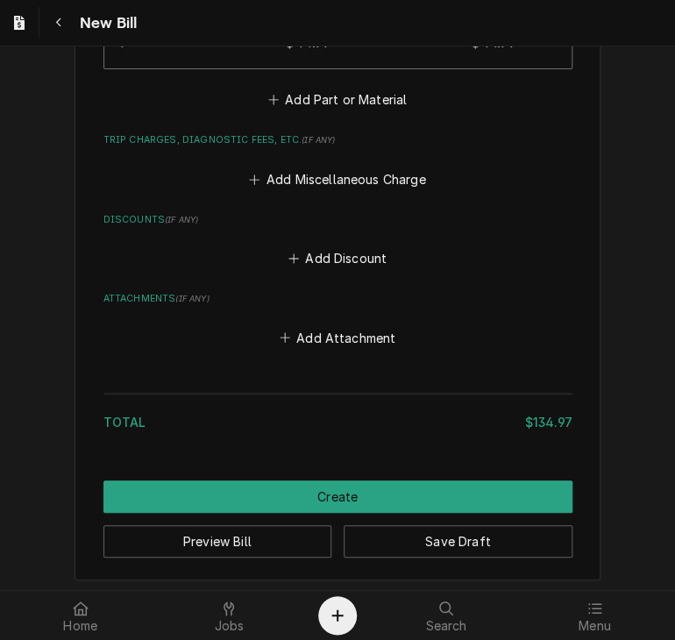
type input "6789837"
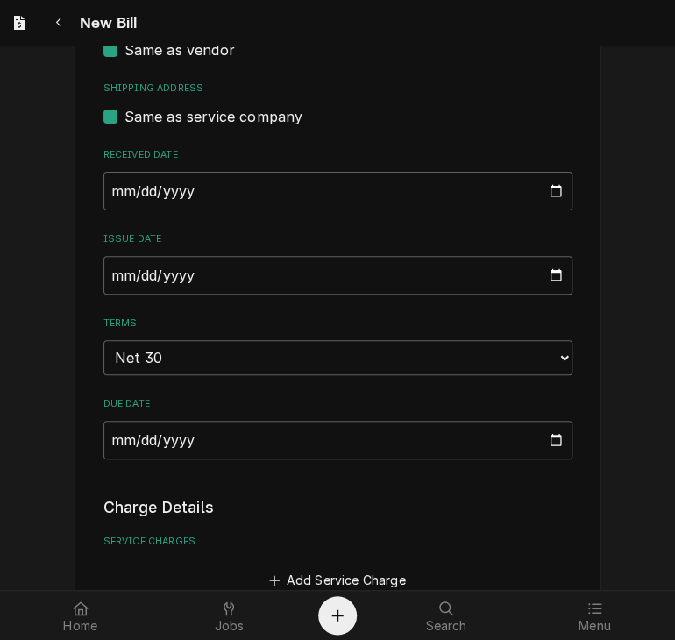
scroll to position [641, 0]
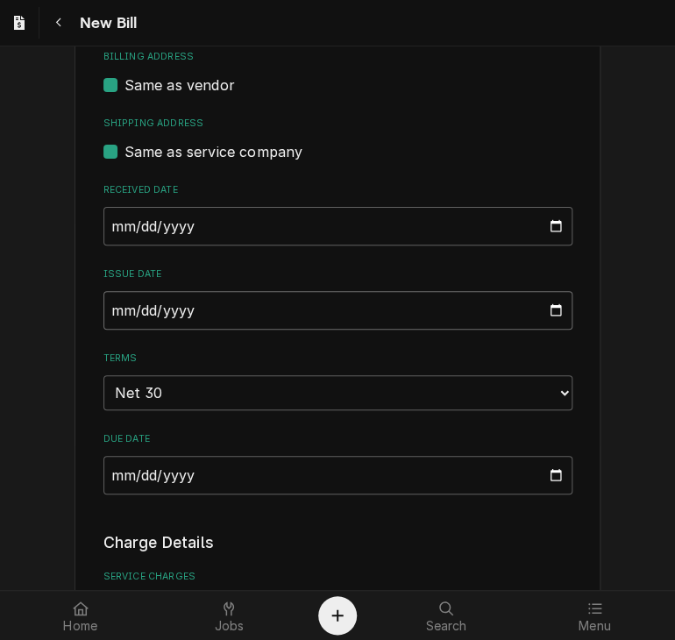
click at [115, 309] on input "2025-08-14" at bounding box center [337, 310] width 469 height 39
type input "2025-07-25"
click at [631, 399] on div "Please provide the following information to create your bill: Vendor Details Ve…" at bounding box center [337, 552] width 675 height 2258
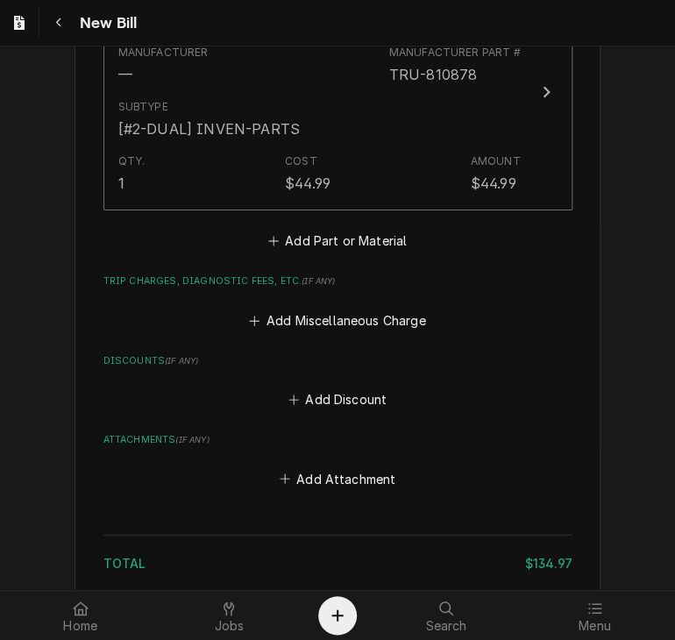
scroll to position [1728, 0]
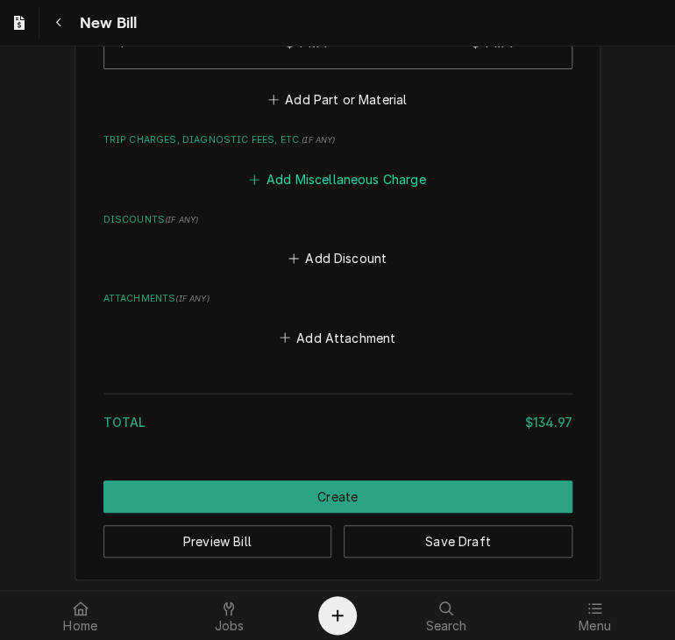
click at [379, 183] on button "Add Miscellaneous Charge" at bounding box center [337, 178] width 182 height 25
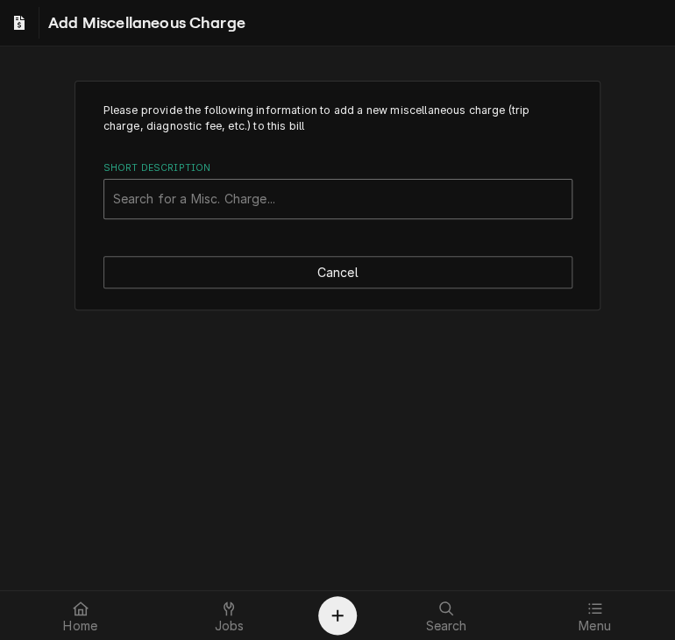
click at [136, 198] on div "Short Description" at bounding box center [337, 199] width 449 height 32
type input "SHIP"
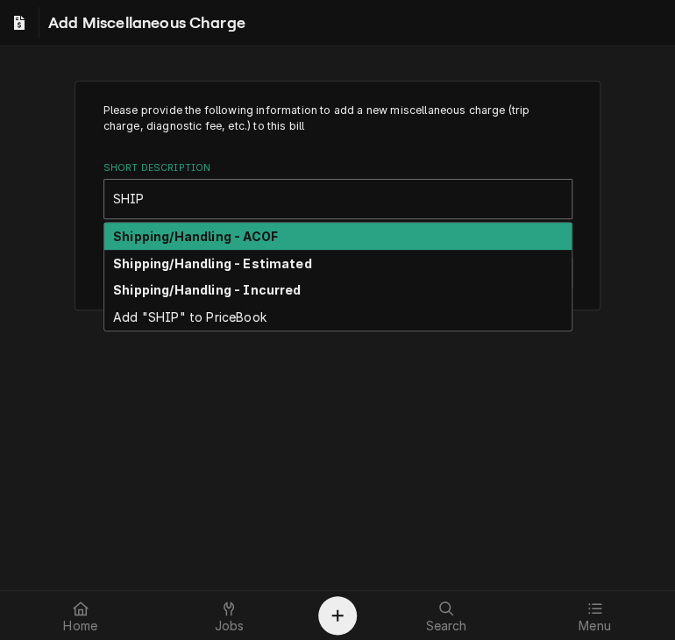
click at [158, 237] on strong "Shipping/Handling - ACOF" at bounding box center [195, 236] width 165 height 15
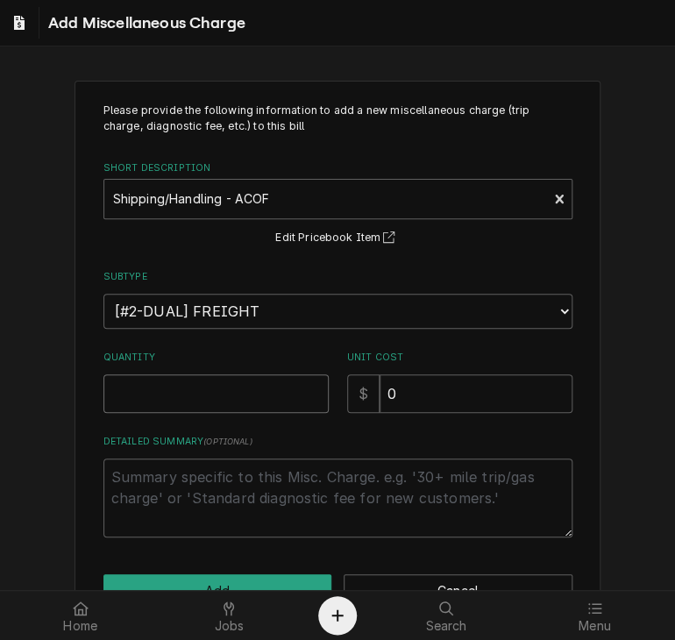
click at [175, 380] on input "Quantity" at bounding box center [215, 393] width 225 height 39
type textarea "x"
type input "1"
drag, startPoint x: 404, startPoint y: 397, endPoint x: 334, endPoint y: 397, distance: 70.1
click at [334, 397] on div "Quantity 1 Unit Cost $ 0" at bounding box center [337, 381] width 469 height 62
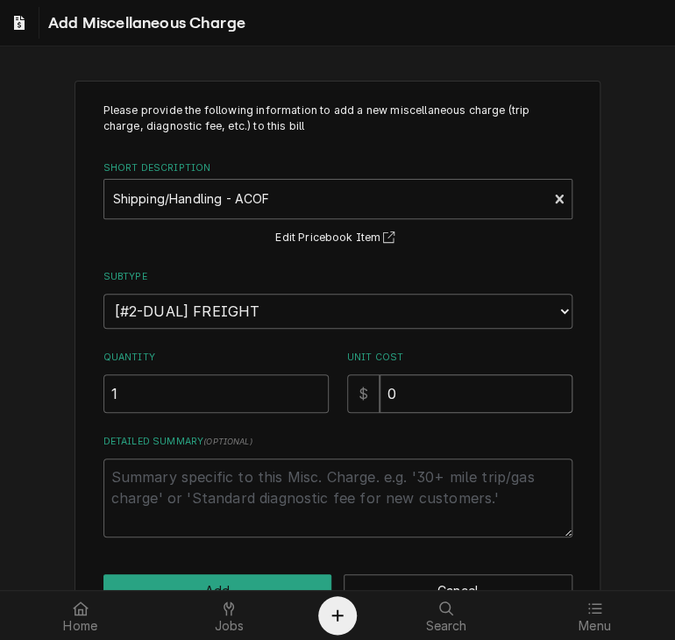
type textarea "x"
type input "2"
type textarea "x"
type input "21"
type textarea "x"
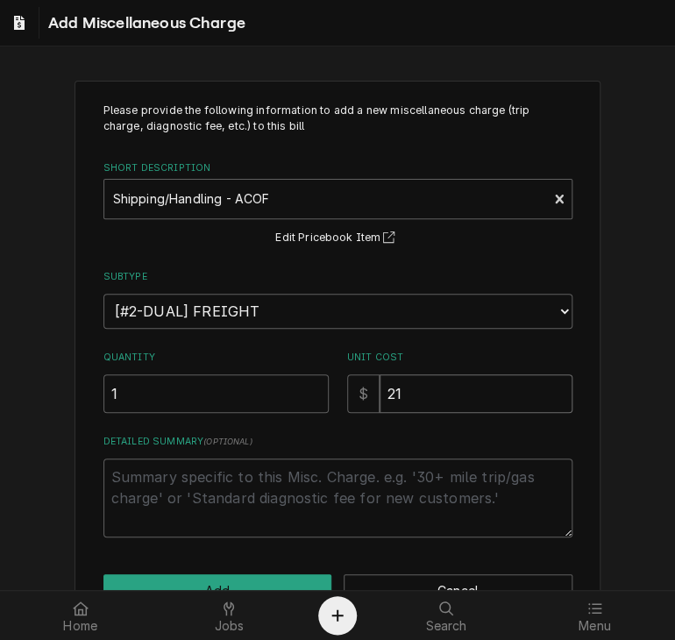
type input "21.0"
type textarea "x"
type input "21.09"
click at [297, 582] on button "Add" at bounding box center [217, 590] width 229 height 32
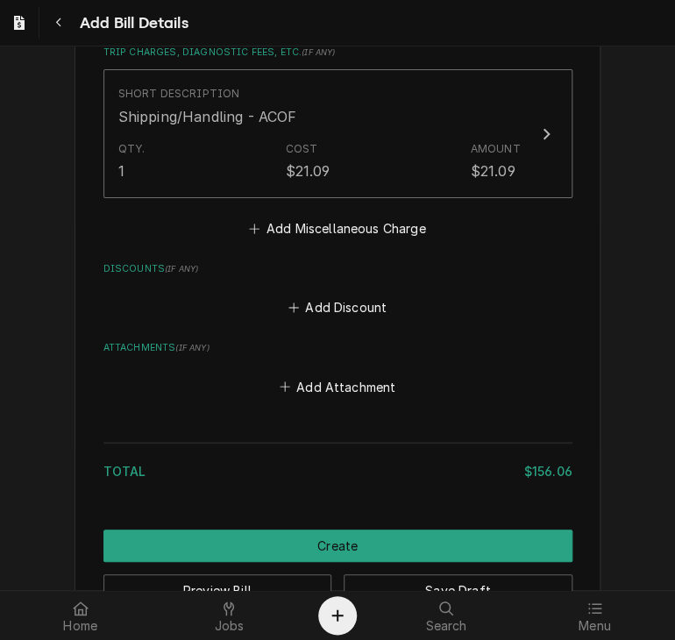
scroll to position [1815, 0]
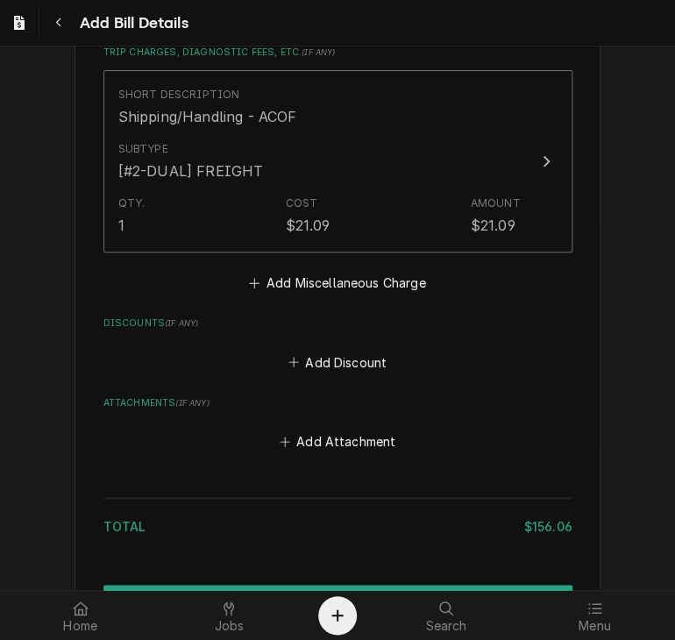
click at [270, 529] on div "Total" at bounding box center [313, 526] width 421 height 18
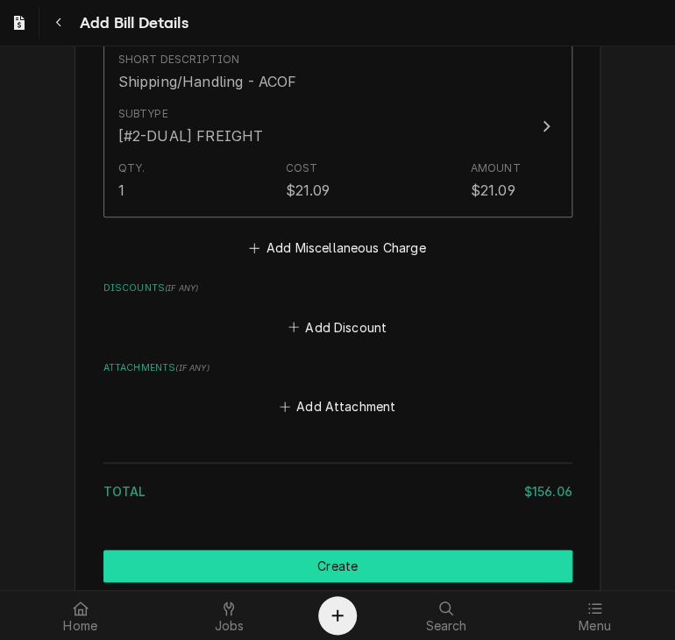
click at [313, 559] on button "Create" at bounding box center [337, 565] width 469 height 32
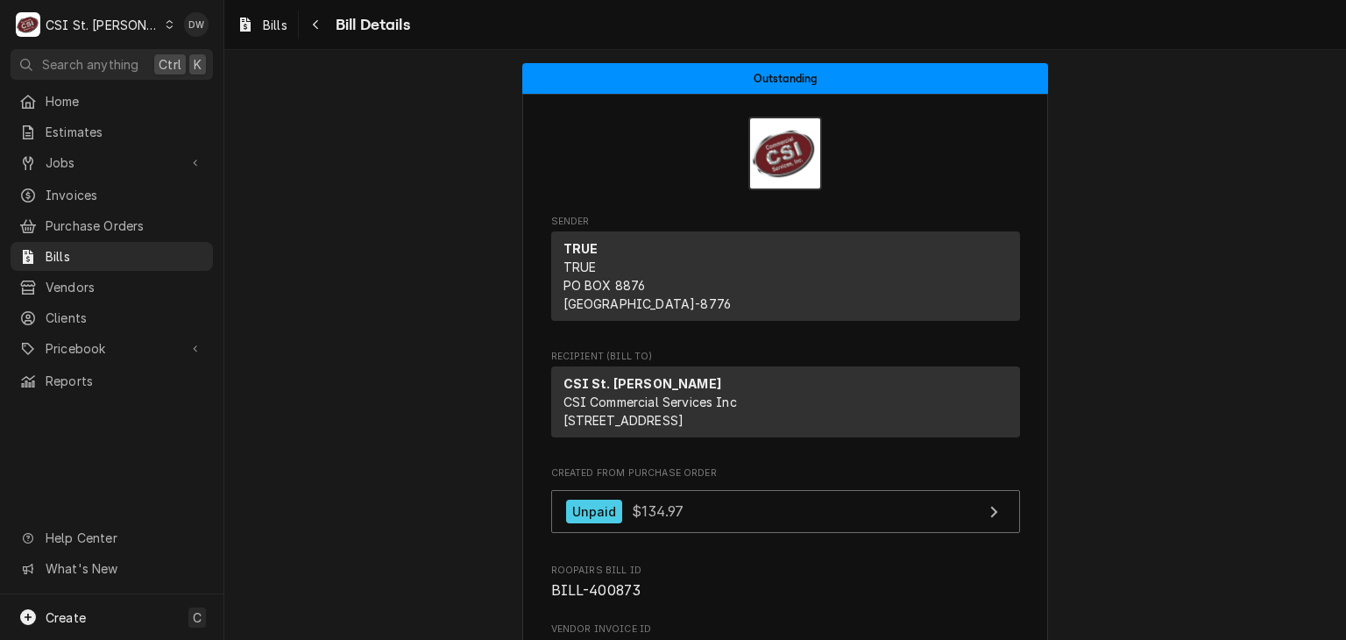
click at [166, 20] on icon "Dynamic Content Wrapper" at bounding box center [170, 24] width 8 height 9
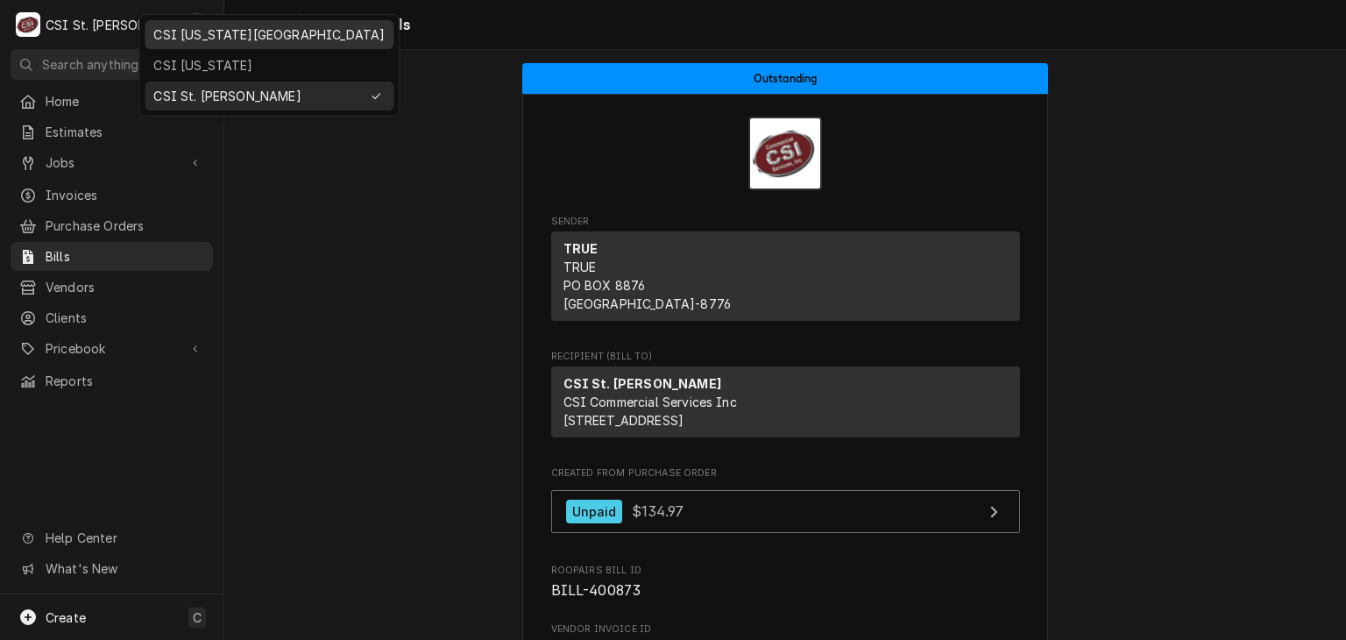
click at [162, 39] on div "CSI [US_STATE][GEOGRAPHIC_DATA]" at bounding box center [268, 34] width 231 height 18
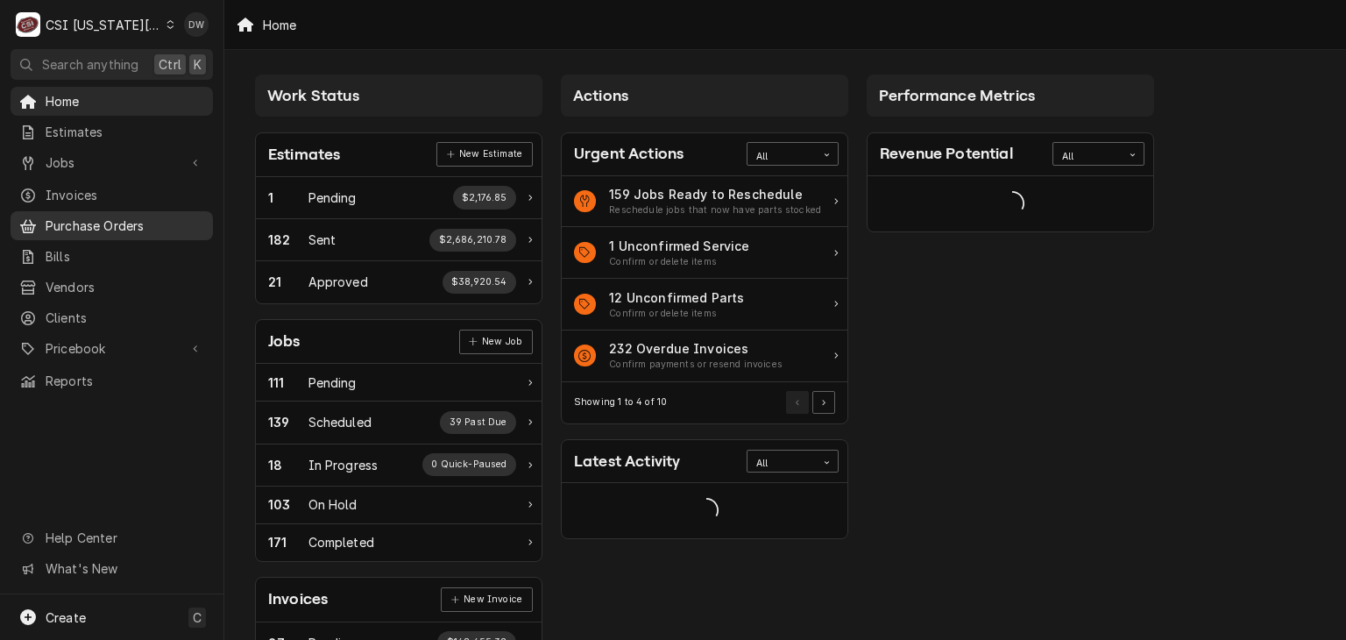
click at [123, 216] on span "Purchase Orders" at bounding box center [125, 225] width 159 height 18
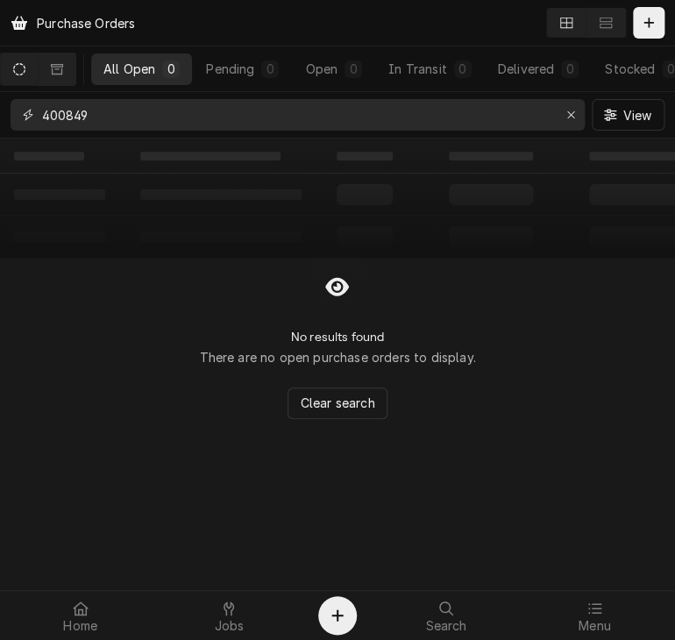
drag, startPoint x: 95, startPoint y: 118, endPoint x: 4, endPoint y: 123, distance: 90.4
click at [4, 123] on div "400849 View" at bounding box center [337, 115] width 675 height 46
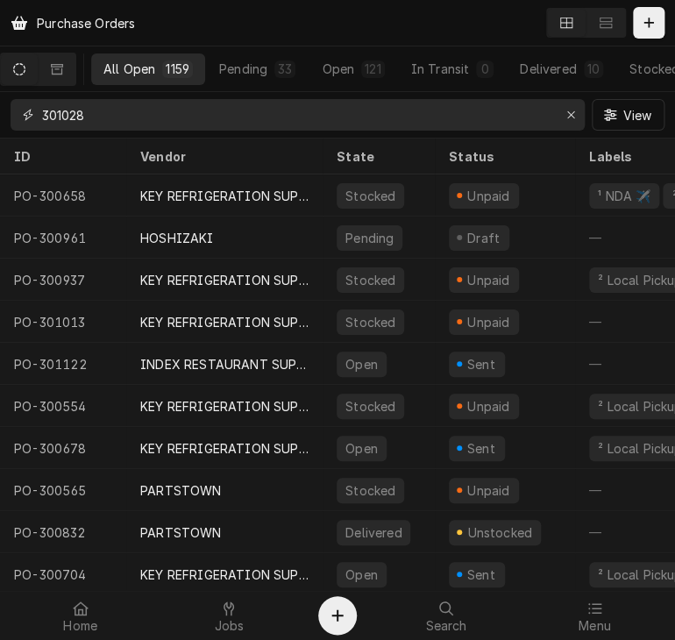
type input "301028"
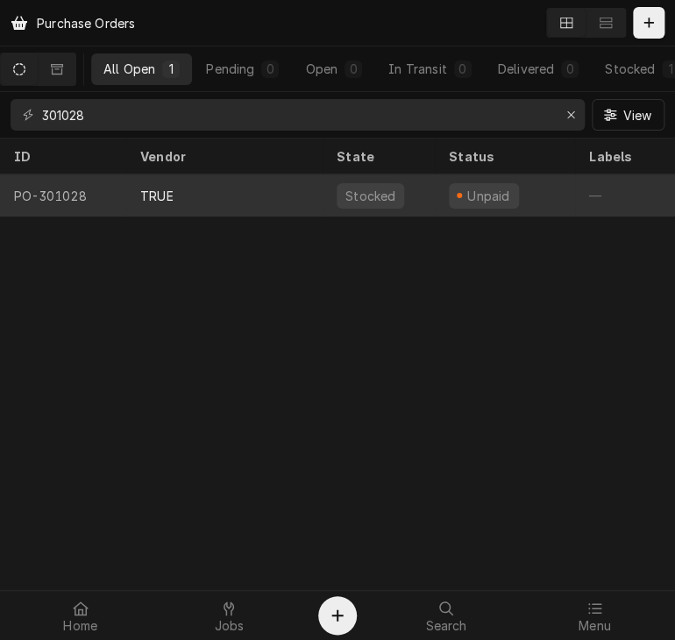
click at [160, 191] on div "TRUE" at bounding box center [156, 196] width 33 height 18
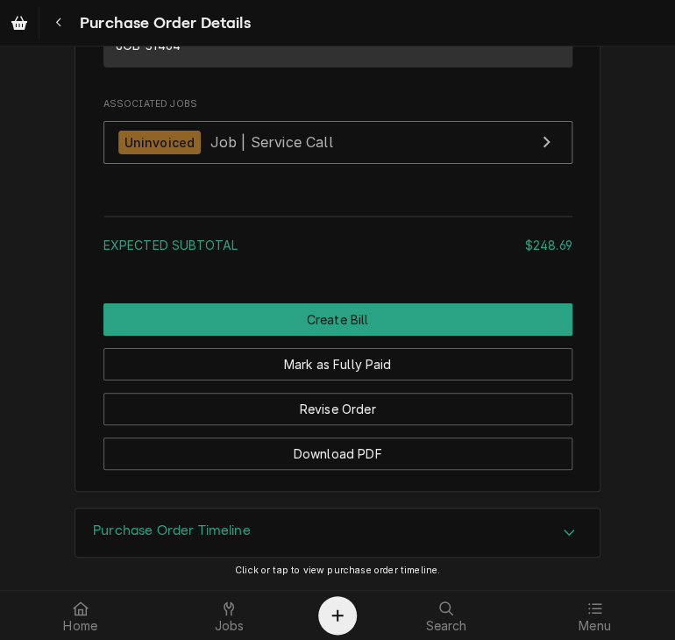
scroll to position [1602, 0]
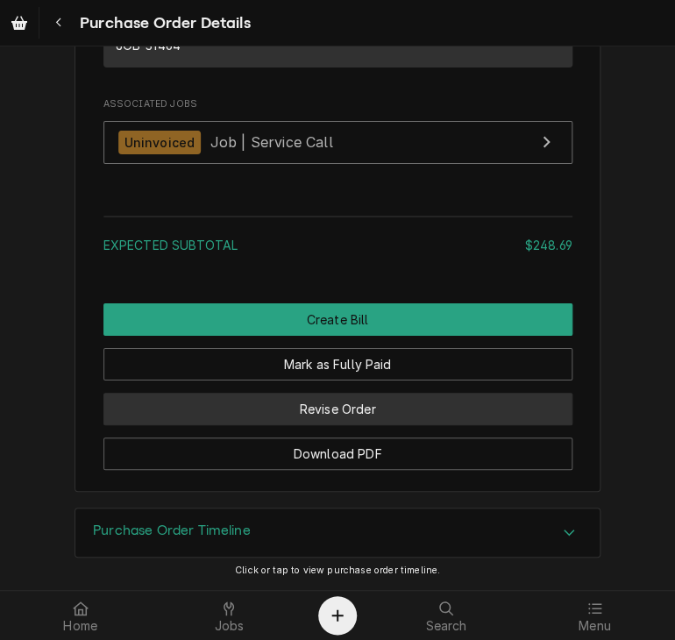
click at [265, 407] on button "Revise Order" at bounding box center [337, 409] width 469 height 32
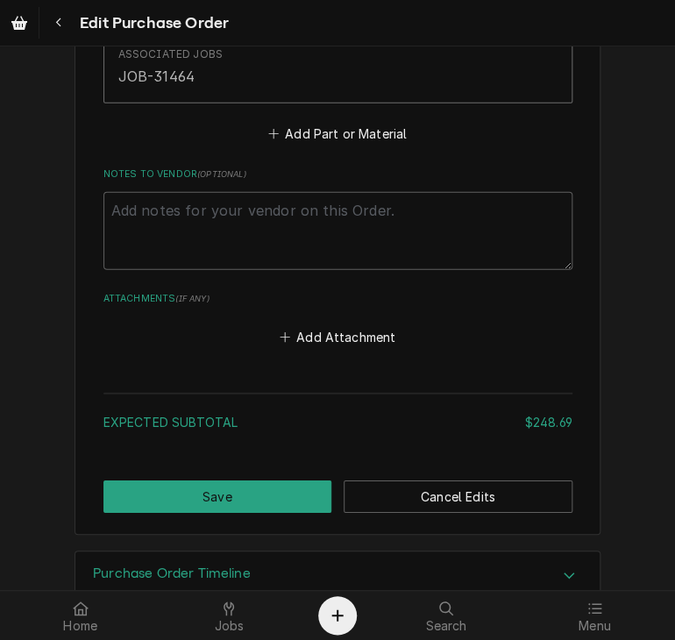
scroll to position [1147, 0]
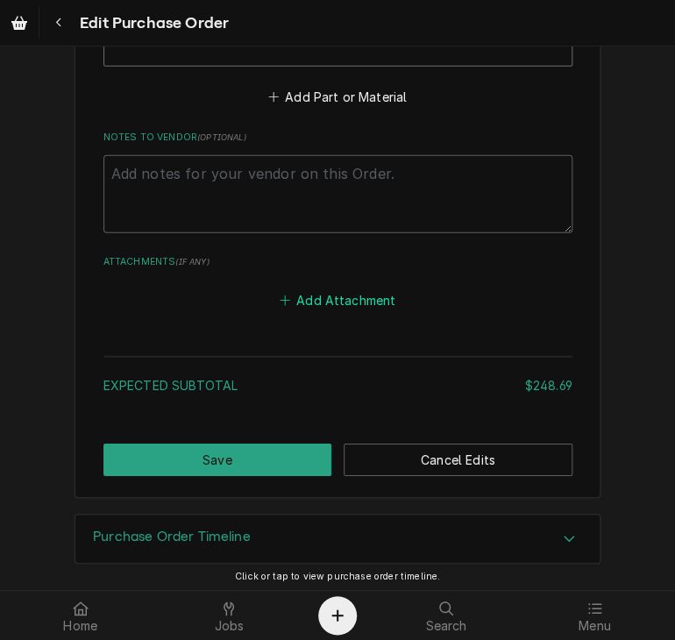
click at [343, 293] on button "Add Attachment" at bounding box center [337, 300] width 123 height 25
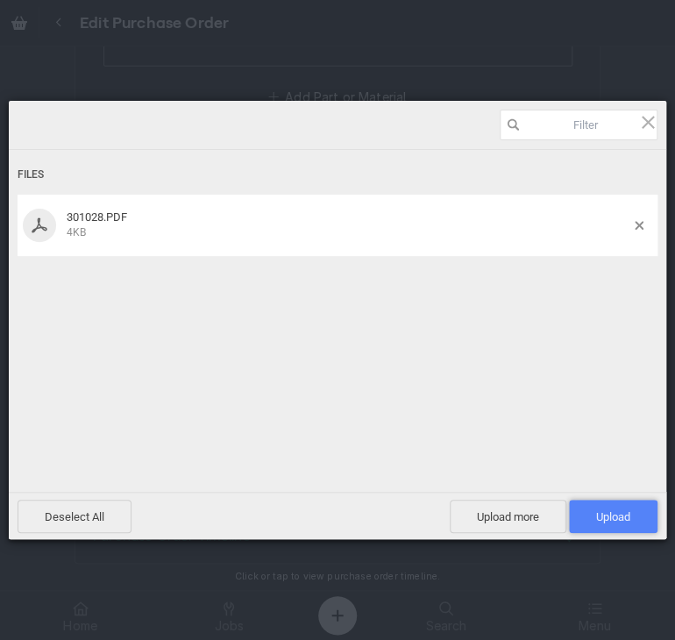
click at [611, 516] on span "Upload 1" at bounding box center [613, 516] width 34 height 13
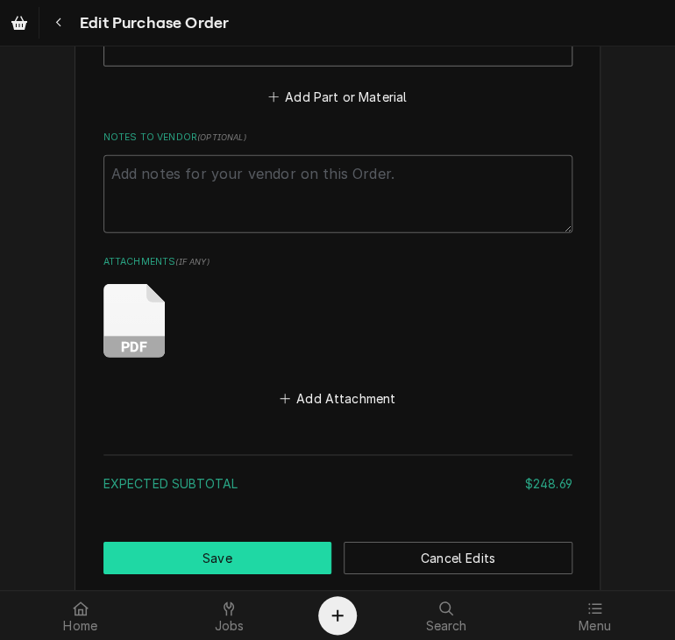
click at [296, 550] on button "Save" at bounding box center [217, 557] width 229 height 32
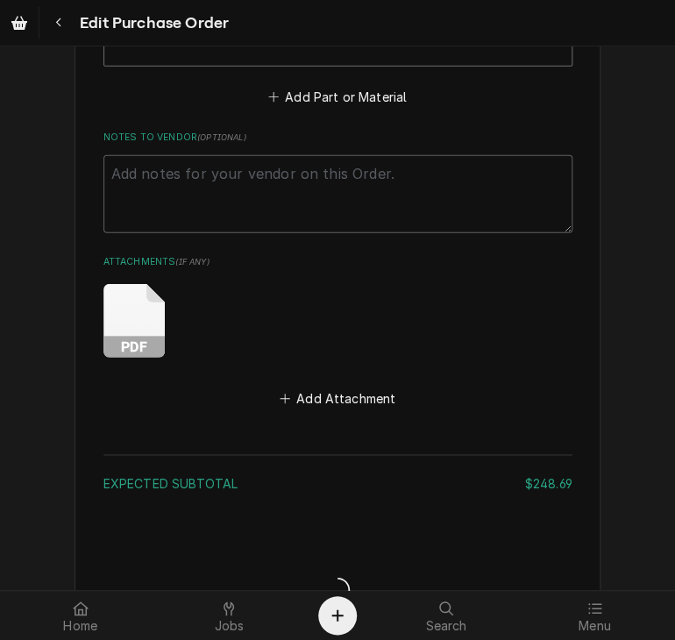
type textarea "x"
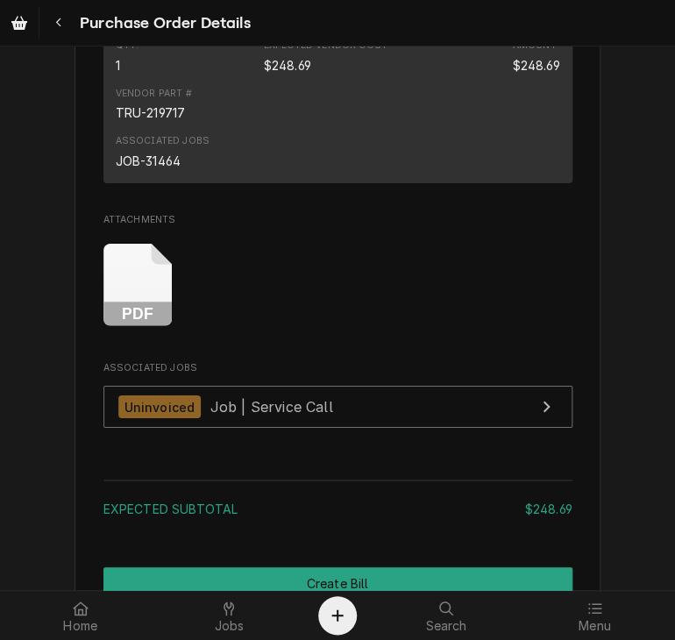
scroll to position [1751, 0]
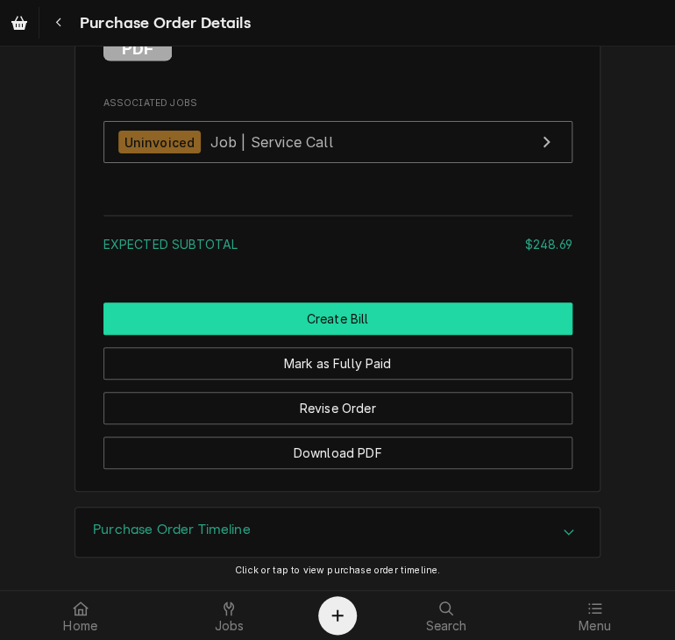
click at [322, 323] on button "Create Bill" at bounding box center [337, 318] width 469 height 32
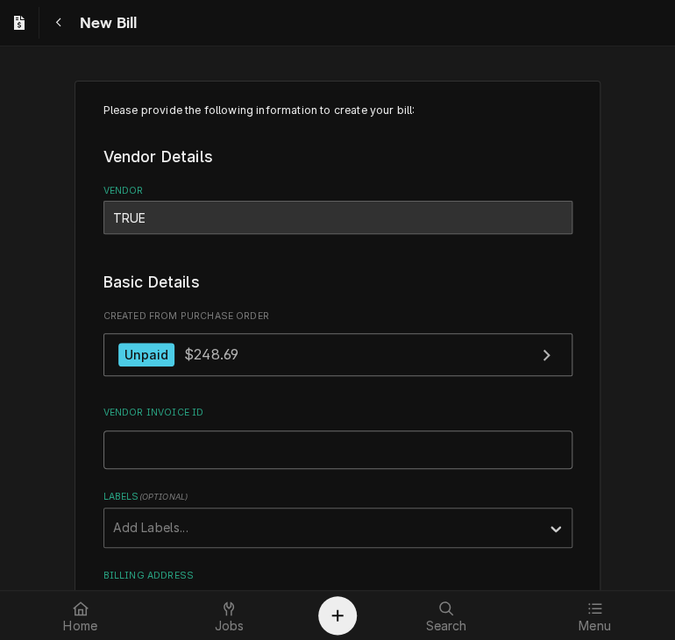
click at [228, 450] on input "Vendor Invoice ID" at bounding box center [337, 449] width 469 height 39
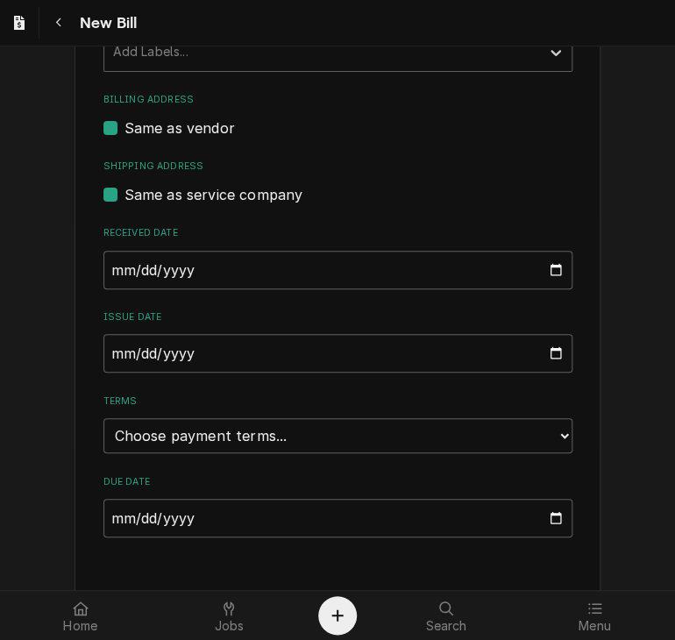
type input "6794141"
click at [105, 356] on input "2025-08-14" at bounding box center [337, 353] width 469 height 39
type input "2025-07-30"
click at [554, 437] on select "Choose payment terms... Same Day Net 7 Net 14 Net 21 Net 30 Net 45 Net 60 Net 90" at bounding box center [337, 435] width 469 height 35
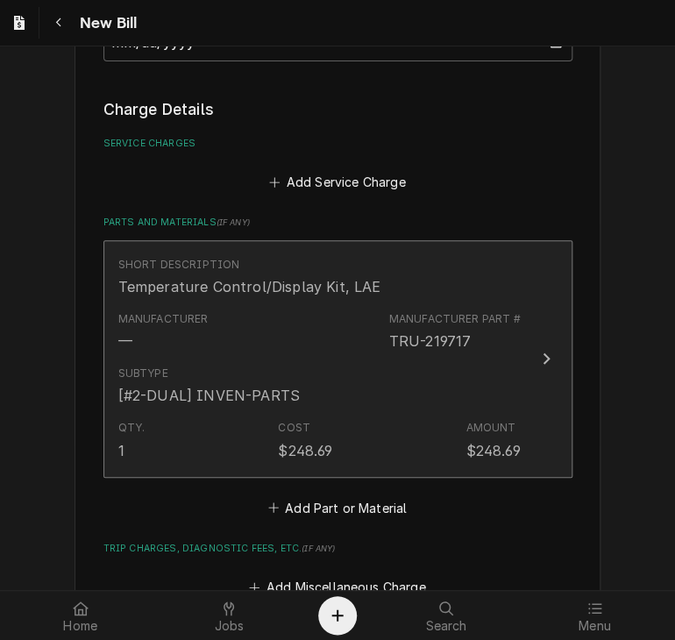
click at [543, 350] on div "Update Line Item" at bounding box center [545, 358] width 23 height 21
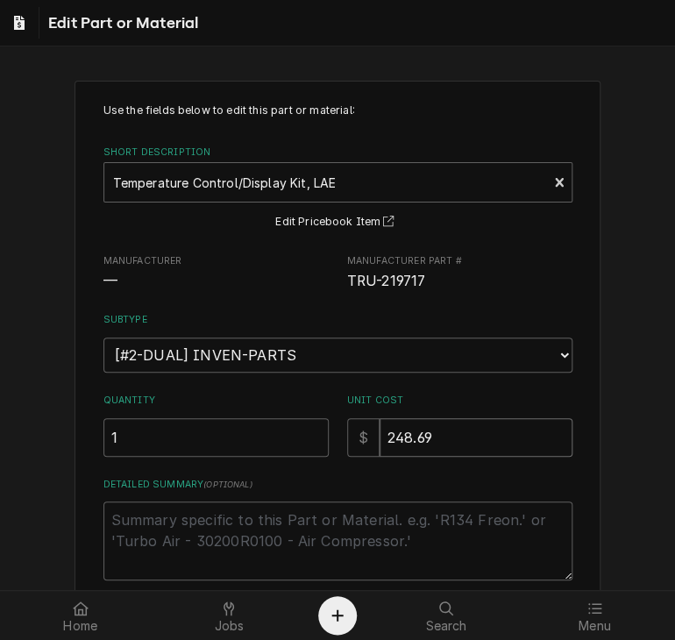
click at [452, 427] on input "248.69" at bounding box center [475, 437] width 193 height 39
type textarea "x"
type input "248.6"
type textarea "x"
type input "248"
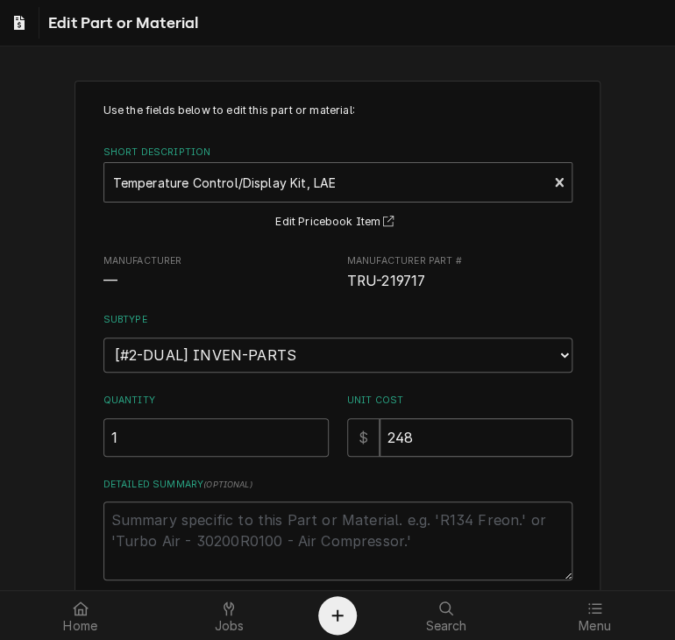
type textarea "x"
type input "248.6"
type textarea "x"
type input "248.66"
click at [625, 414] on div "Use the fields below to edit this part or material: Short Description Temperatu…" at bounding box center [337, 398] width 675 height 667
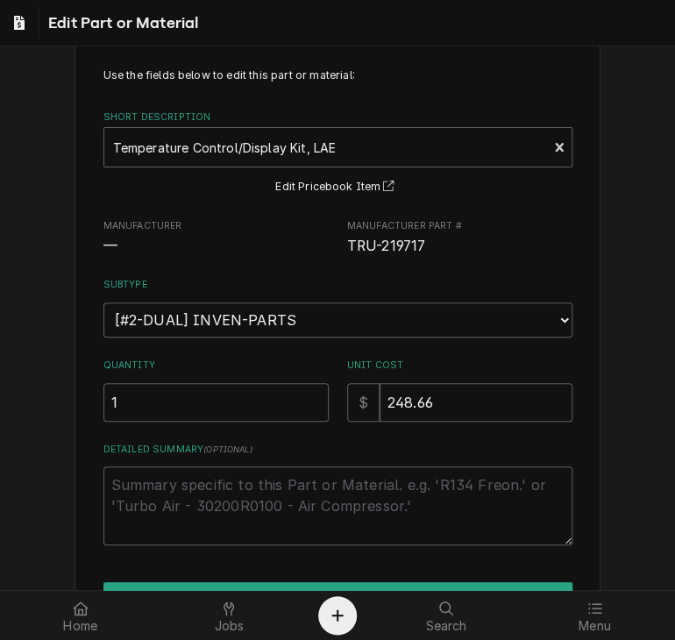
scroll to position [138, 0]
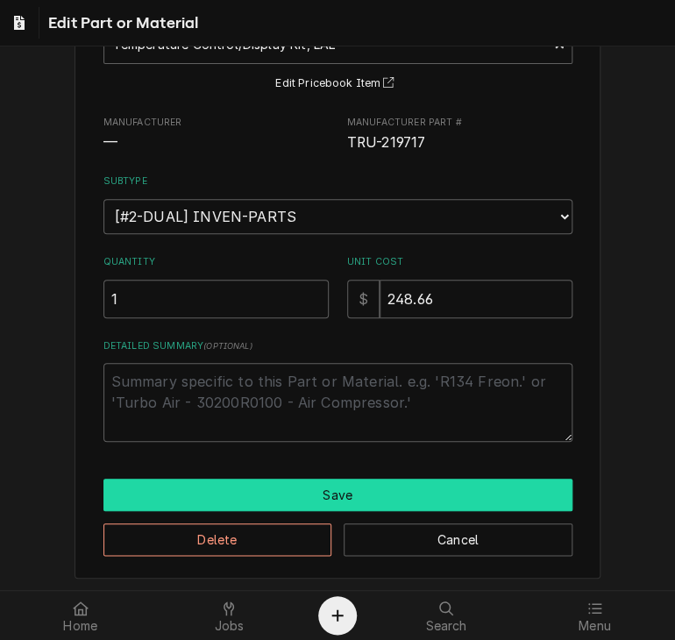
click at [487, 485] on button "Save" at bounding box center [337, 494] width 469 height 32
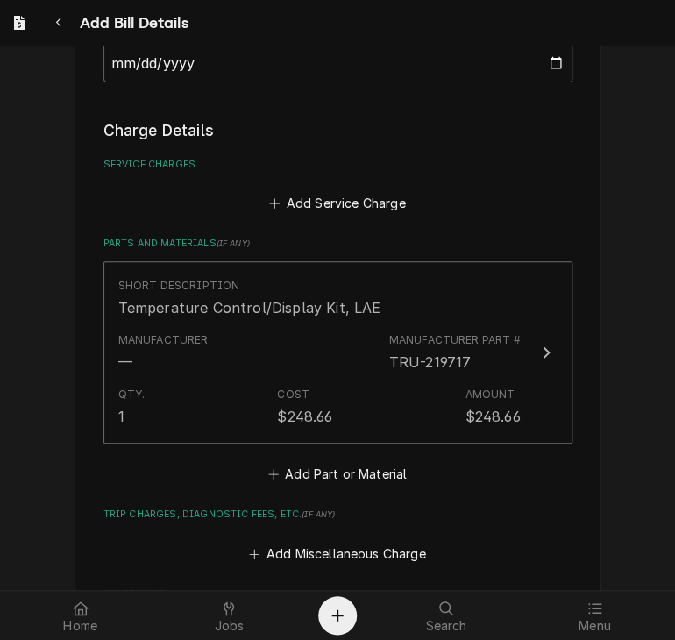
scroll to position [930, 0]
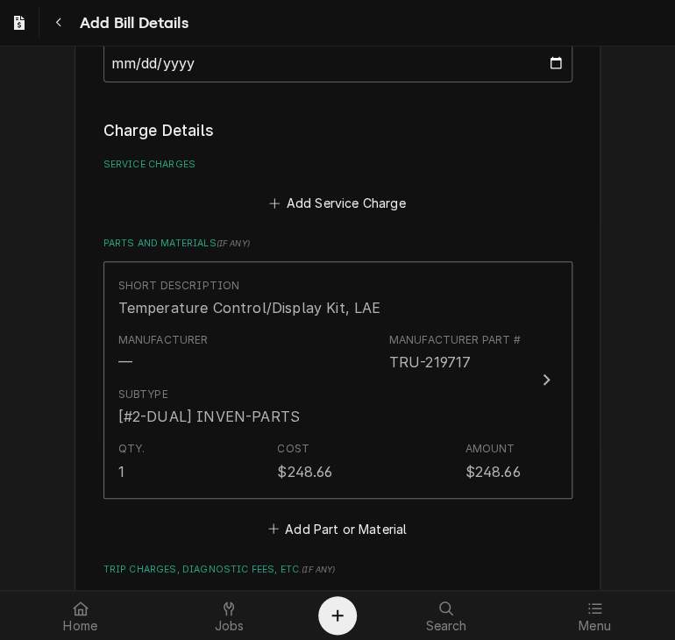
click at [610, 441] on div "Please provide the following information to create your bill: Vendor Details Ve…" at bounding box center [337, 78] width 675 height 1889
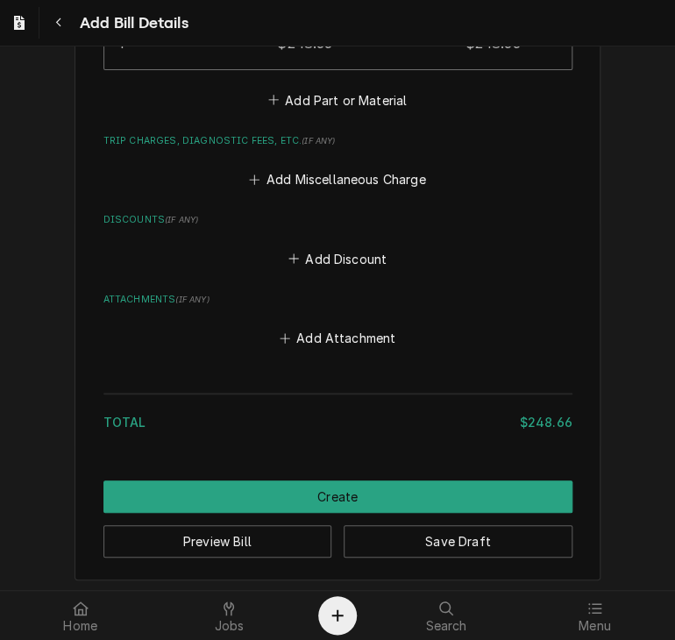
scroll to position [1360, 0]
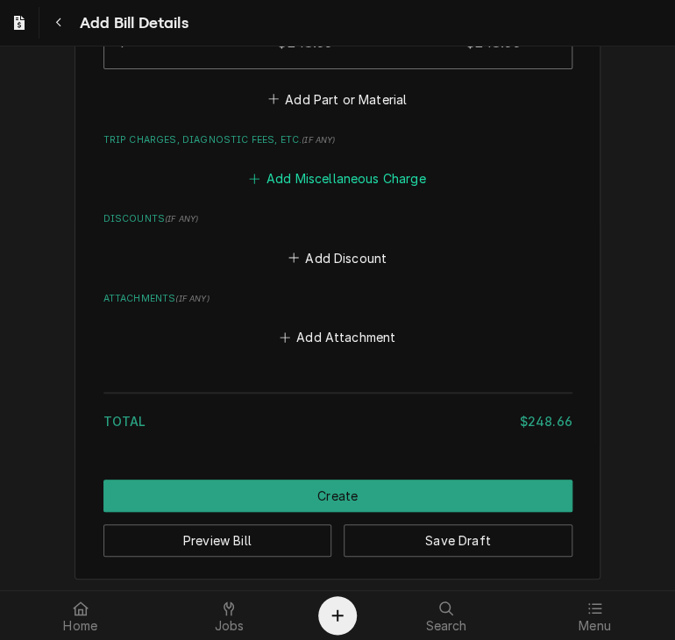
click at [352, 180] on button "Add Miscellaneous Charge" at bounding box center [337, 178] width 182 height 25
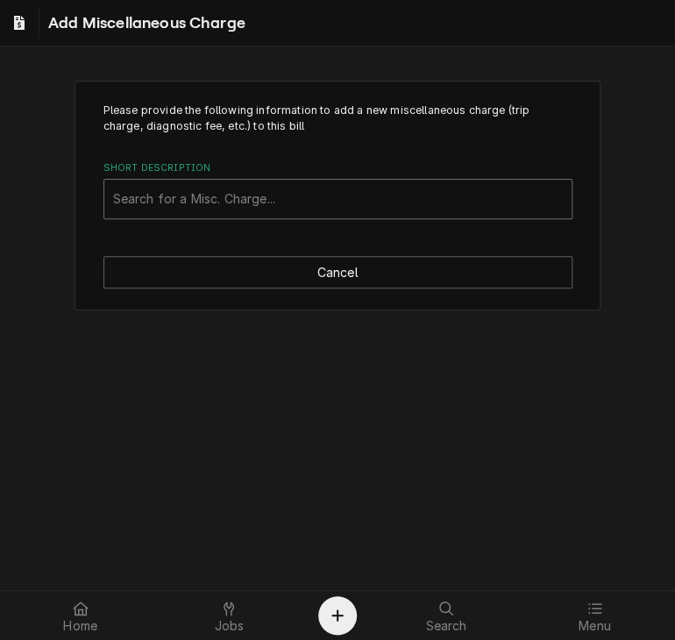
click at [328, 199] on div "Short Description" at bounding box center [337, 199] width 449 height 32
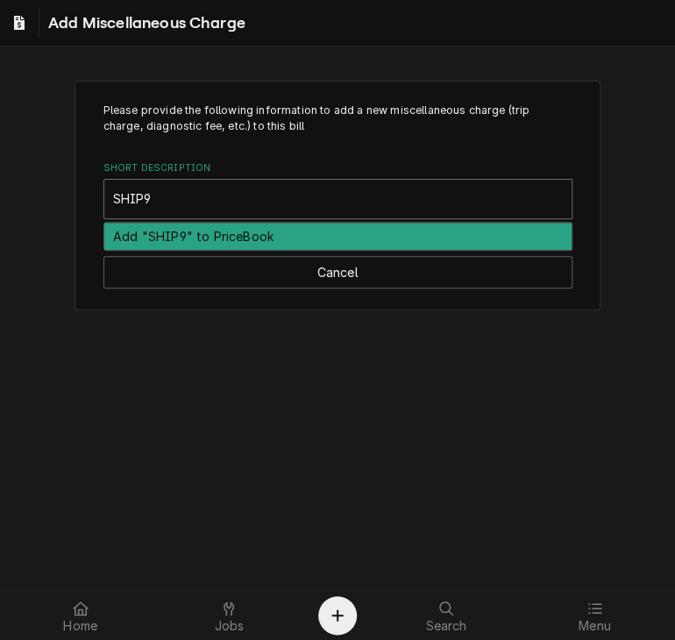
type input "SHIP"
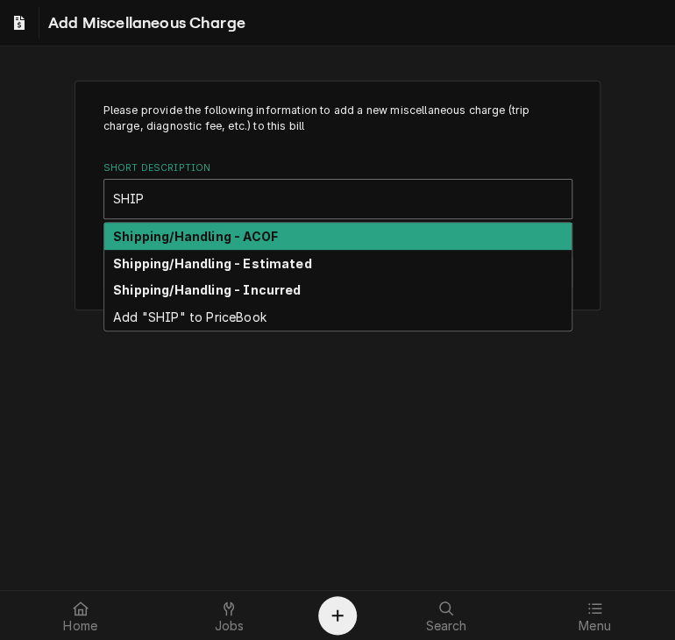
click at [298, 236] on div "Shipping/Handling - ACOF" at bounding box center [337, 236] width 467 height 27
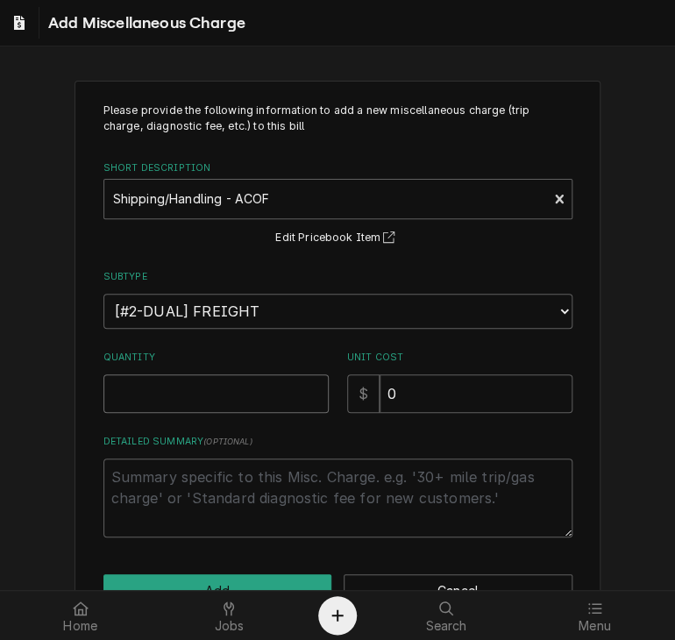
click at [209, 397] on input "Quantity" at bounding box center [215, 393] width 225 height 39
type textarea "x"
type input "1"
drag, startPoint x: 393, startPoint y: 390, endPoint x: 342, endPoint y: 387, distance: 50.9
click at [347, 387] on div "$ 0" at bounding box center [459, 393] width 225 height 39
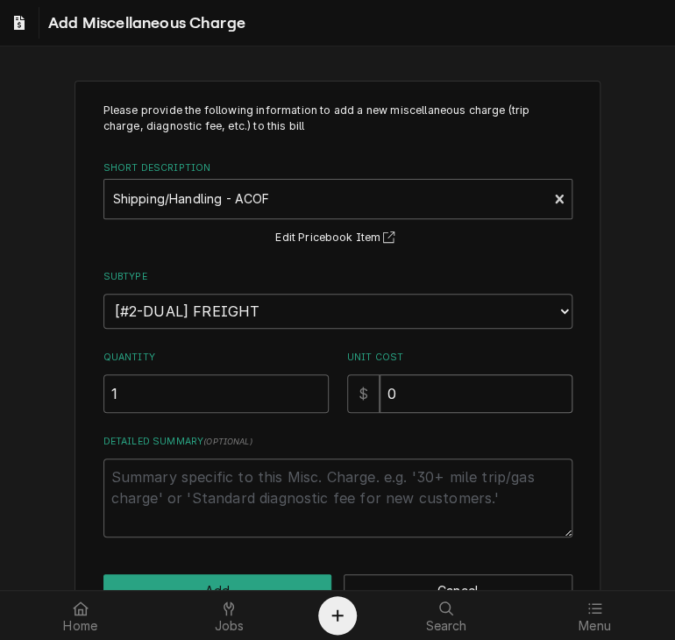
type textarea "x"
type input "1"
type textarea "x"
type input "18"
type textarea "x"
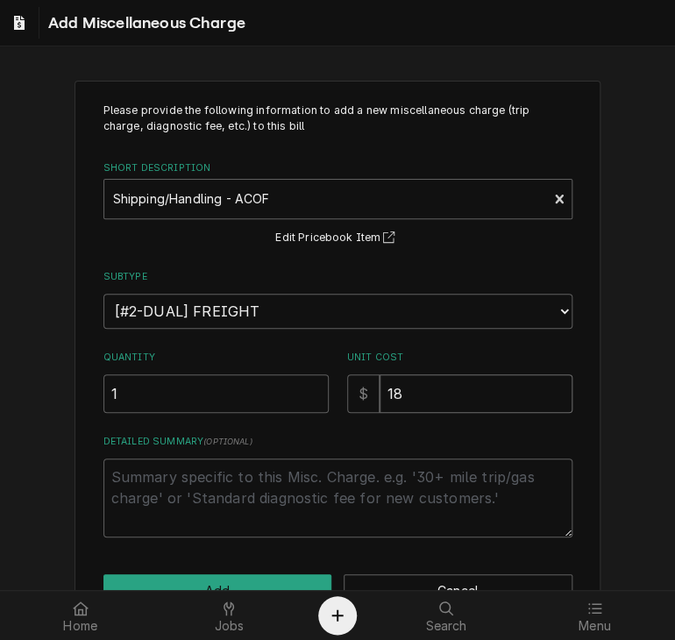
type input "18.2"
type textarea "x"
type input "18.27"
click at [268, 580] on button "Add" at bounding box center [217, 590] width 229 height 32
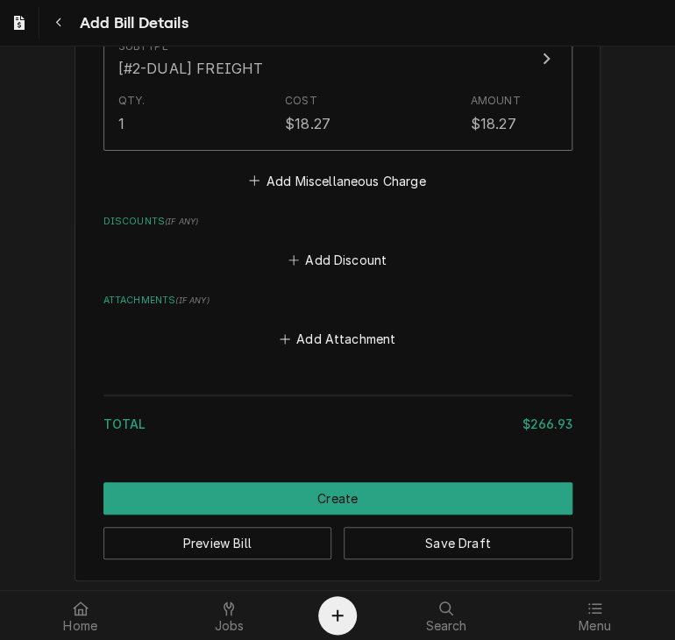
scroll to position [1551, 0]
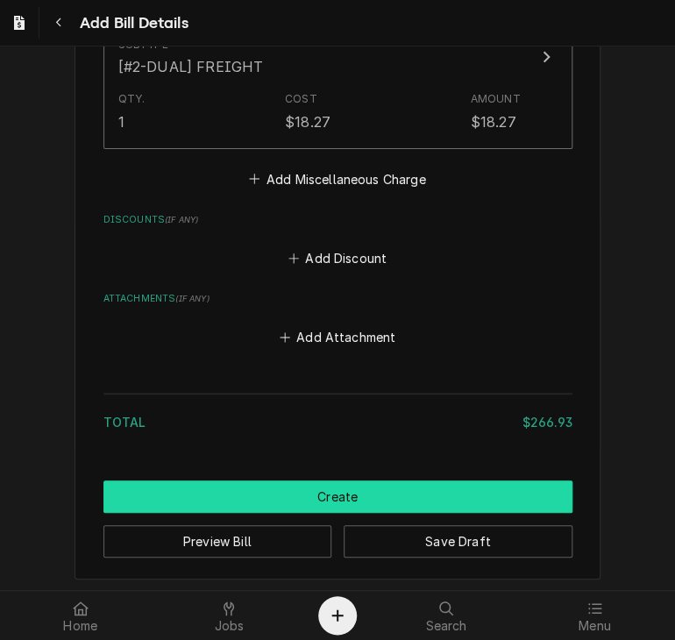
click at [301, 487] on button "Create" at bounding box center [337, 496] width 469 height 32
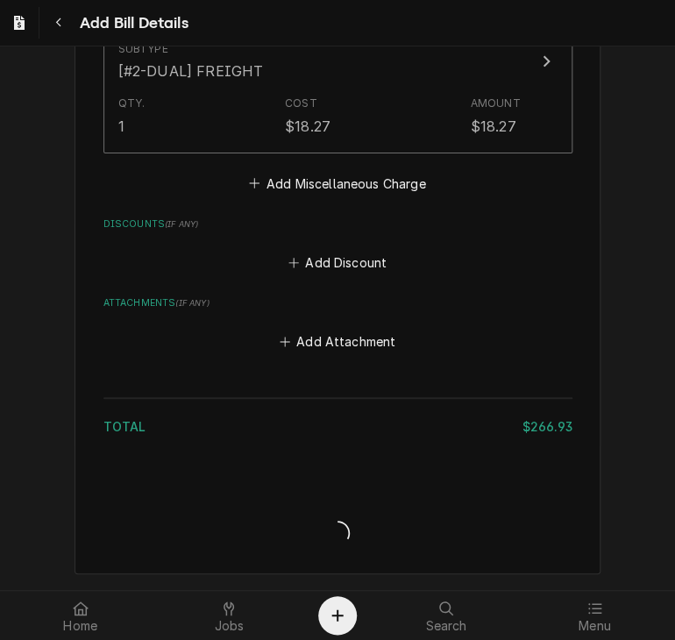
scroll to position [1542, 0]
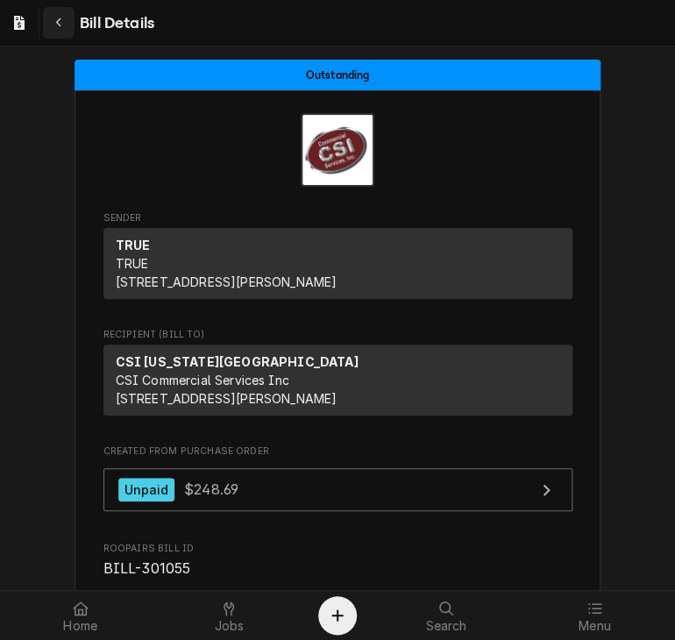
click at [62, 18] on icon "Navigate back" at bounding box center [59, 23] width 8 height 12
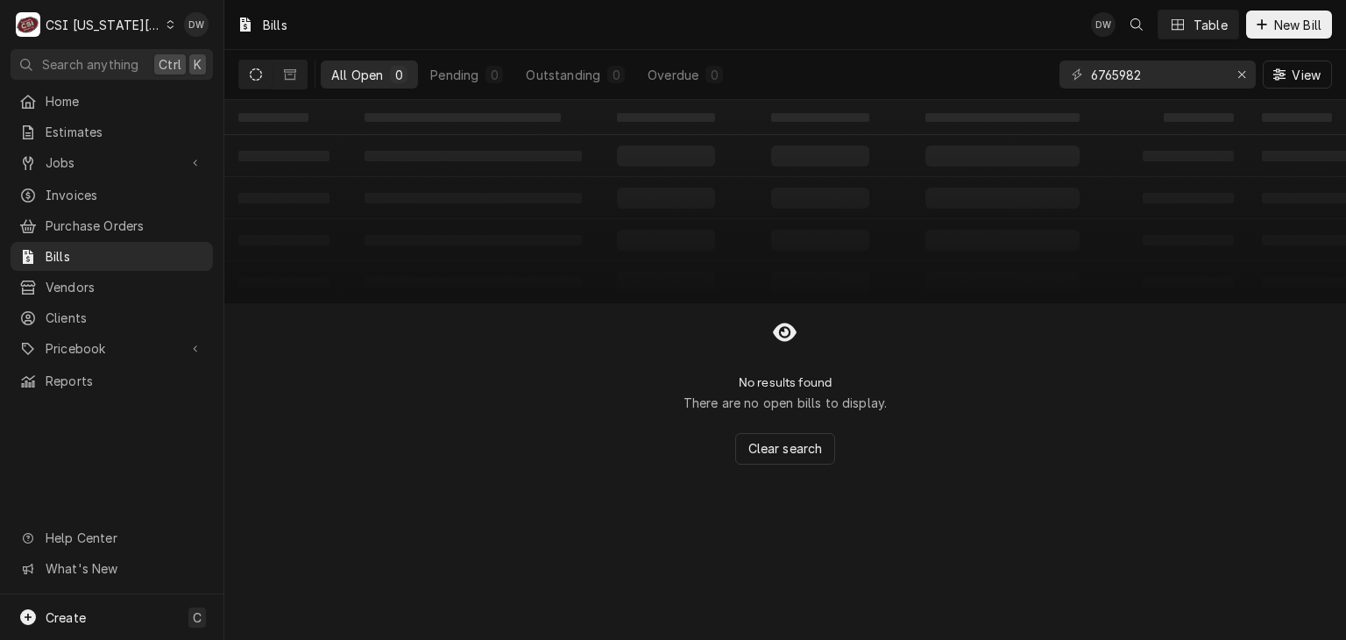
click at [152, 17] on div "C CSI Kansas City" at bounding box center [95, 24] width 169 height 35
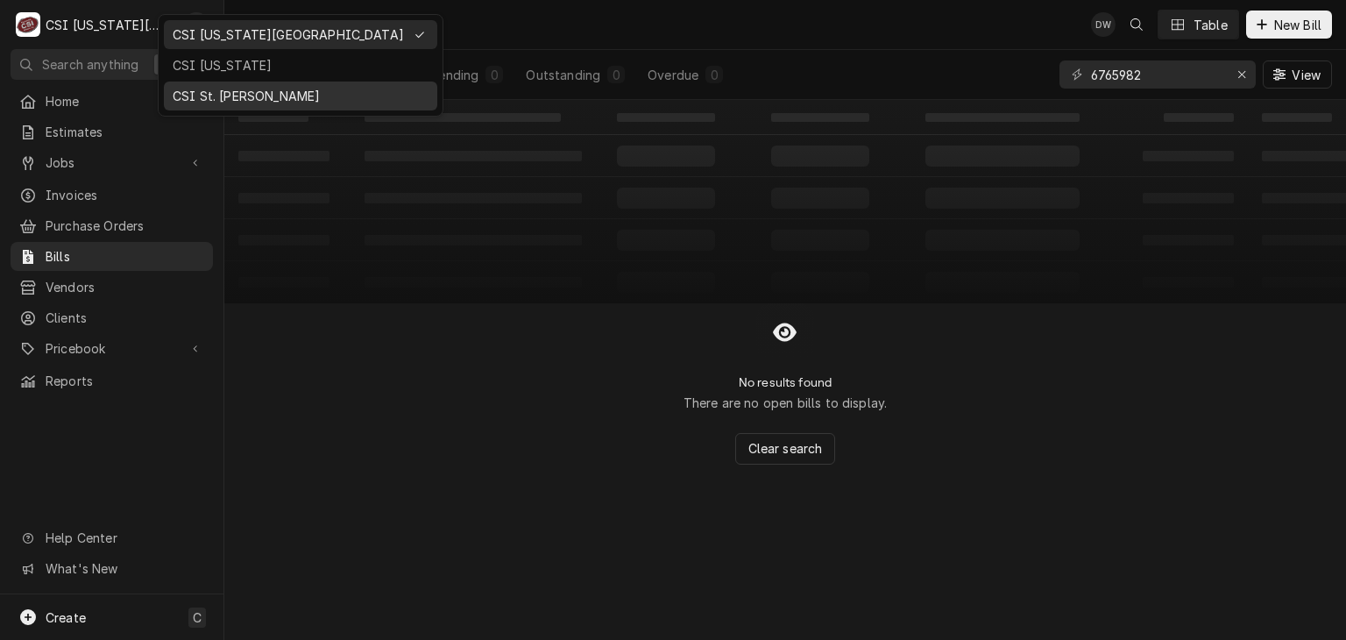
click at [180, 93] on div "CSI St. Louis" at bounding box center [301, 96] width 256 height 18
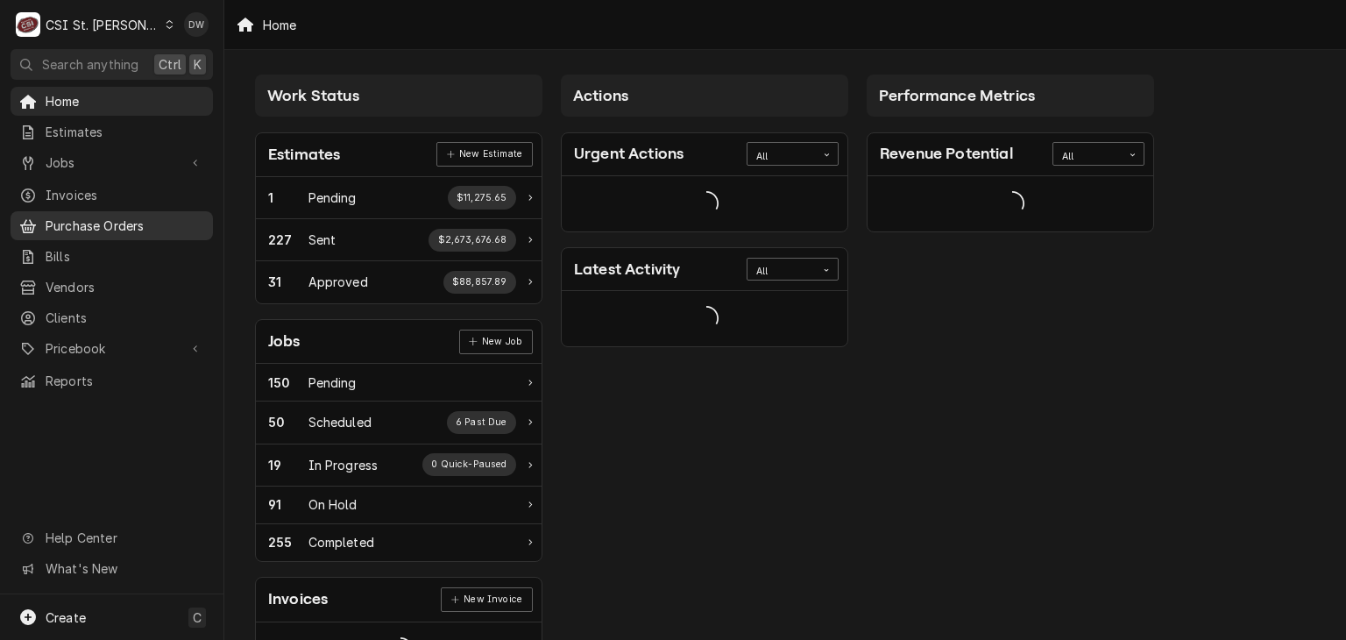
click at [109, 220] on span "Purchase Orders" at bounding box center [125, 225] width 159 height 18
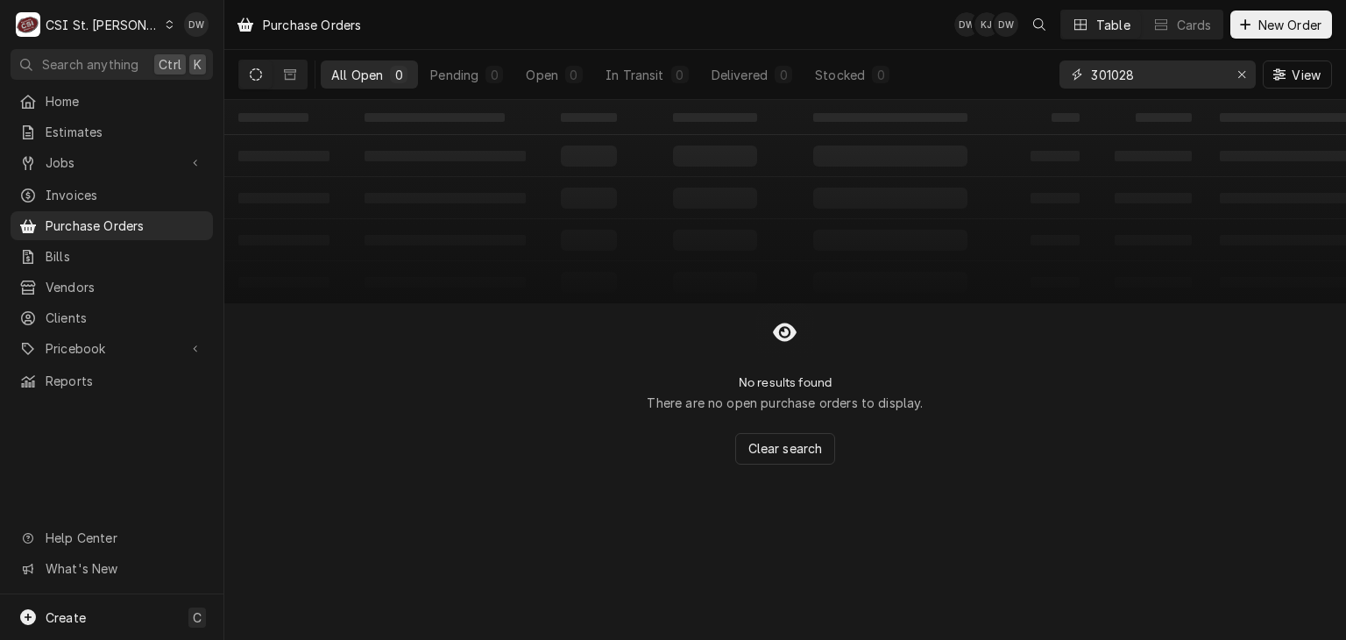
drag, startPoint x: 1154, startPoint y: 79, endPoint x: 1022, endPoint y: 56, distance: 133.4
click at [1022, 56] on div "All Open 0 Pending 0 Open 0 In Transit 0 Delivered 0 Stocked 0 301028 View" at bounding box center [784, 74] width 1093 height 49
type input "34995"
click at [294, 81] on button "Dynamic Content Wrapper" at bounding box center [289, 74] width 33 height 28
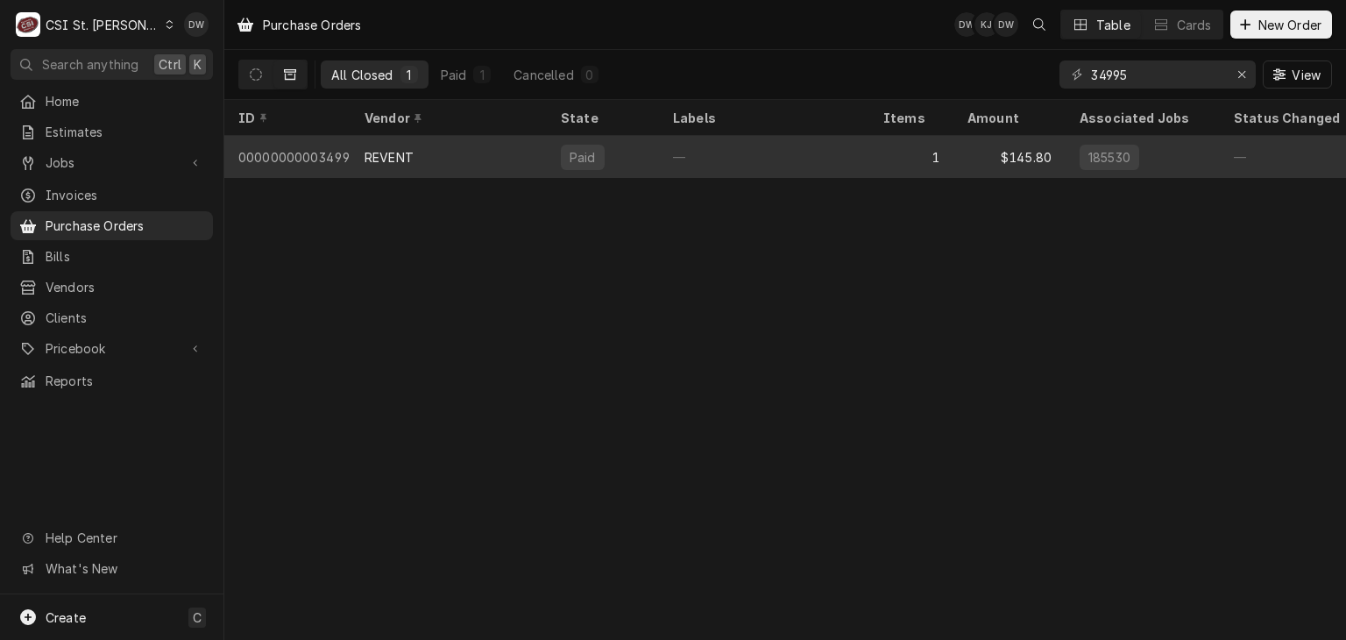
click at [376, 148] on div "REVENT" at bounding box center [388, 157] width 49 height 18
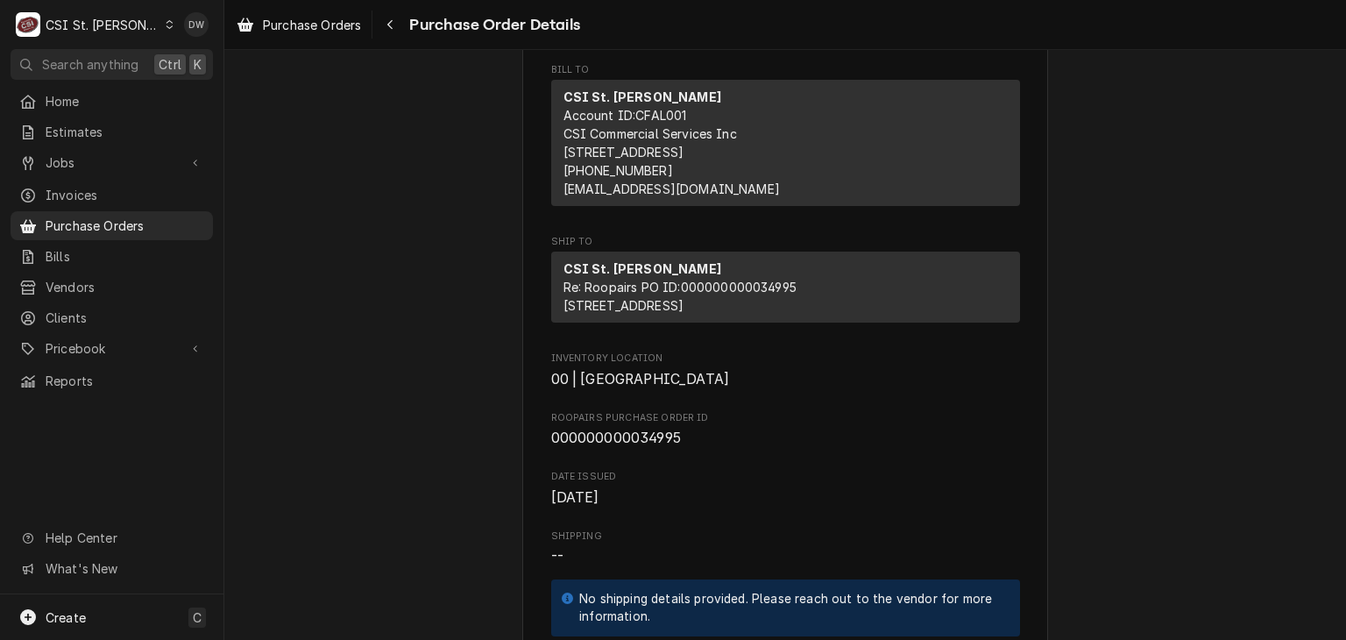
scroll to position [263, 0]
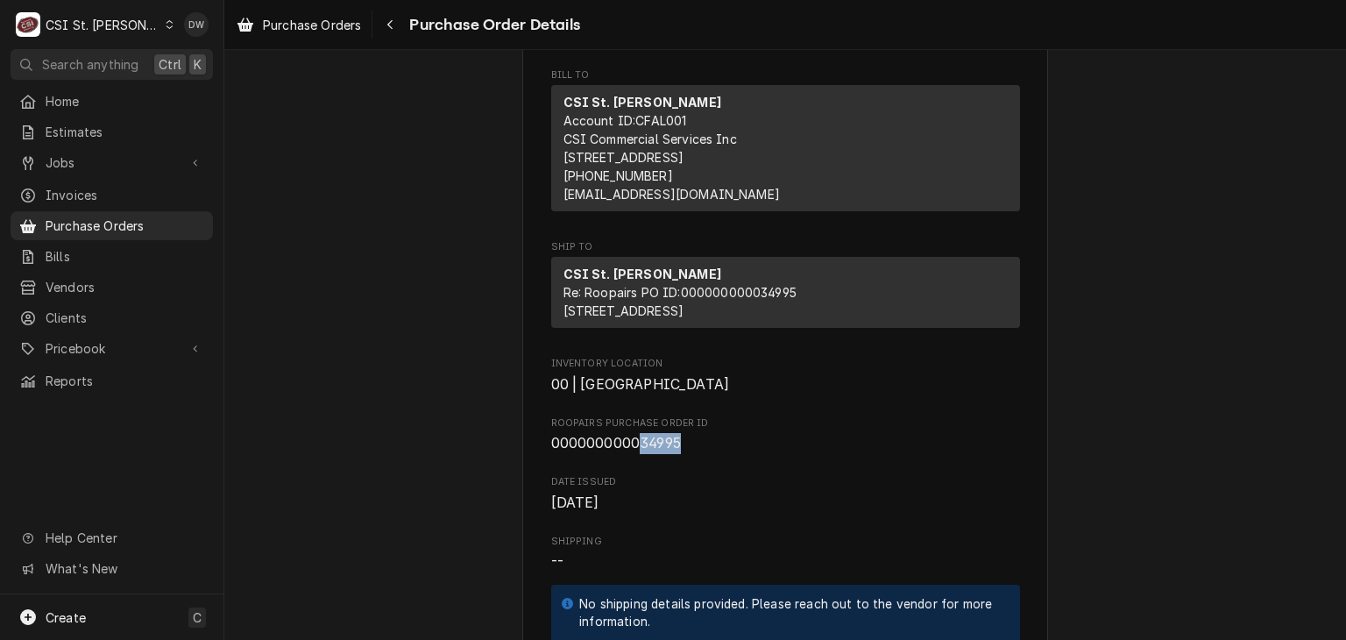
drag, startPoint x: 670, startPoint y: 495, endPoint x: 630, endPoint y: 502, distance: 40.9
click at [630, 451] on span "000000000034995" at bounding box center [616, 443] width 130 height 17
copy span "34995"
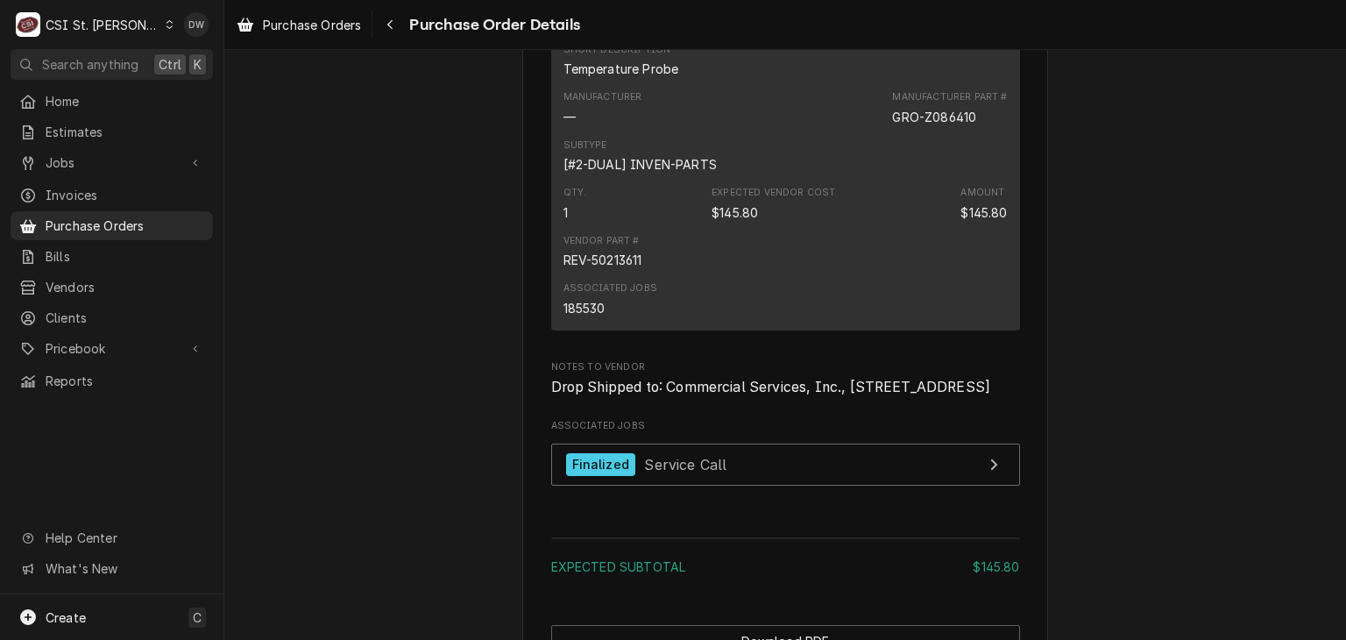
scroll to position [1209, 0]
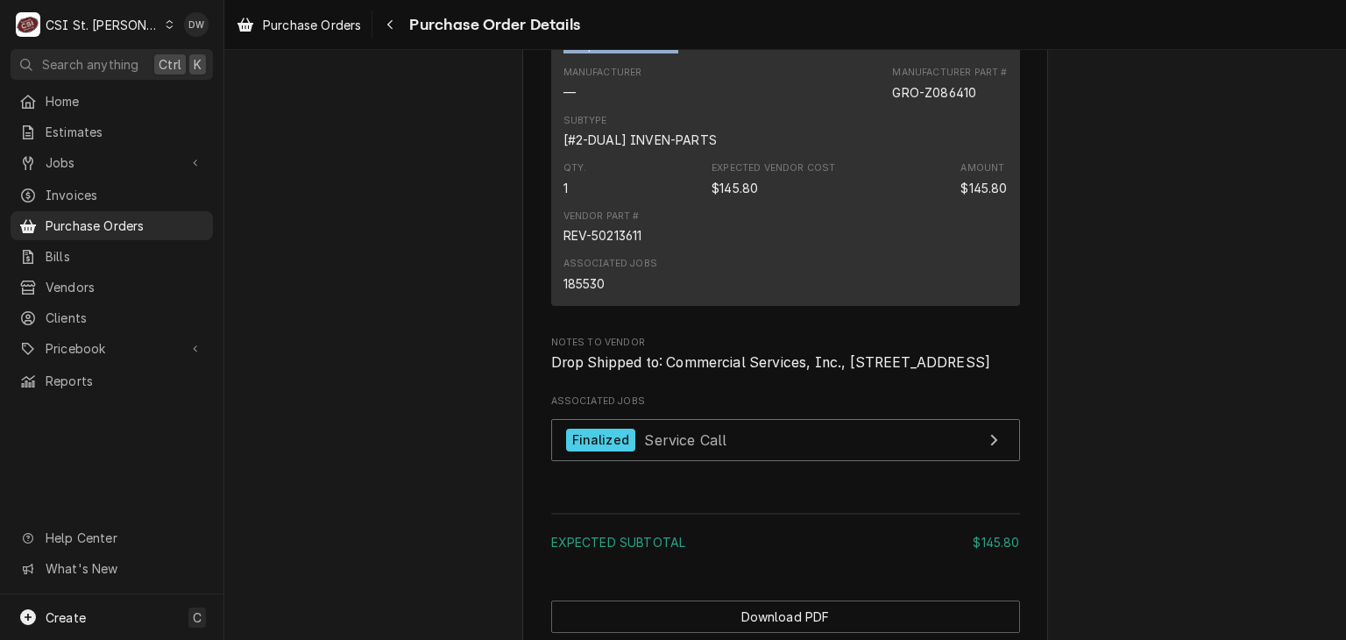
drag, startPoint x: 667, startPoint y: 103, endPoint x: 548, endPoint y: 105, distance: 119.2
click at [551, 105] on div "Short Description Temperature Probe Manufacturer — Manufacturer Part # GRO-Z086…" at bounding box center [785, 154] width 469 height 301
copy div "Temperature Probe"
